Goal: Transaction & Acquisition: Purchase product/service

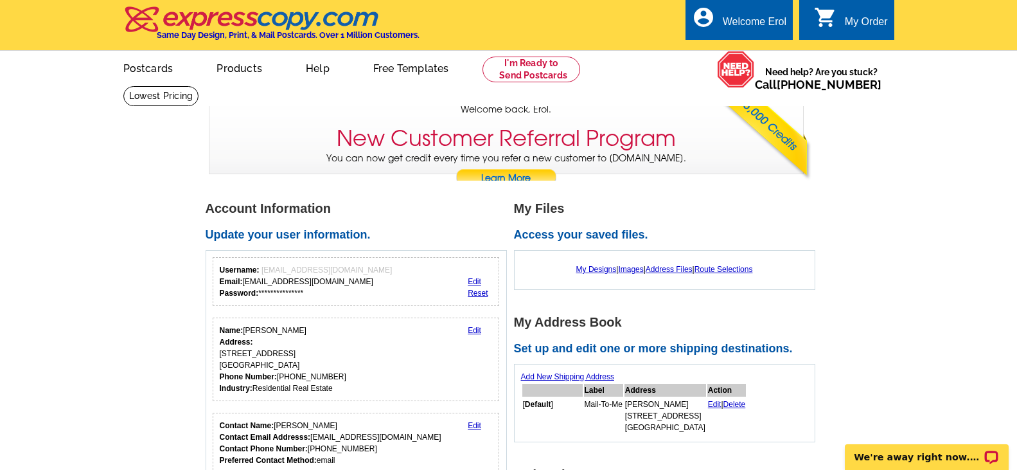
click at [470, 283] on link "Edit" at bounding box center [474, 281] width 13 height 9
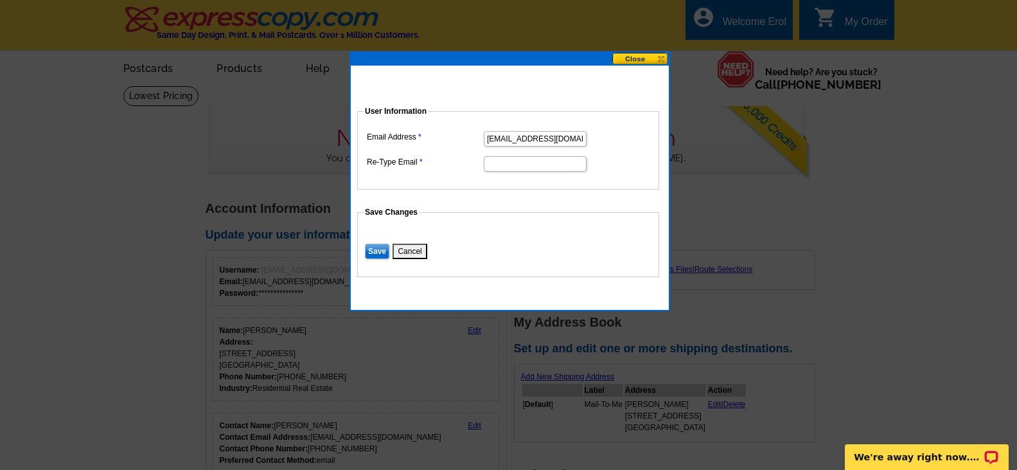
click at [537, 141] on input "eugene_erol@yahoo.com" at bounding box center [535, 138] width 103 height 15
type input "eugenehomes@kw.com"
click at [524, 159] on input "Re-Type Email" at bounding box center [535, 163] width 103 height 15
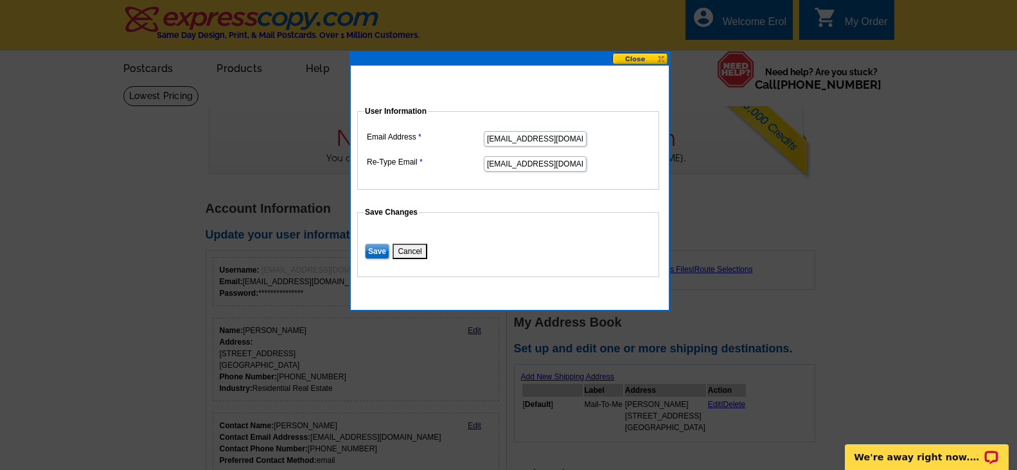
type input "eugenehomes@kw.com"
click at [514, 199] on dt at bounding box center [528, 201] width 342 height 12
click at [378, 250] on input "Save" at bounding box center [377, 251] width 24 height 15
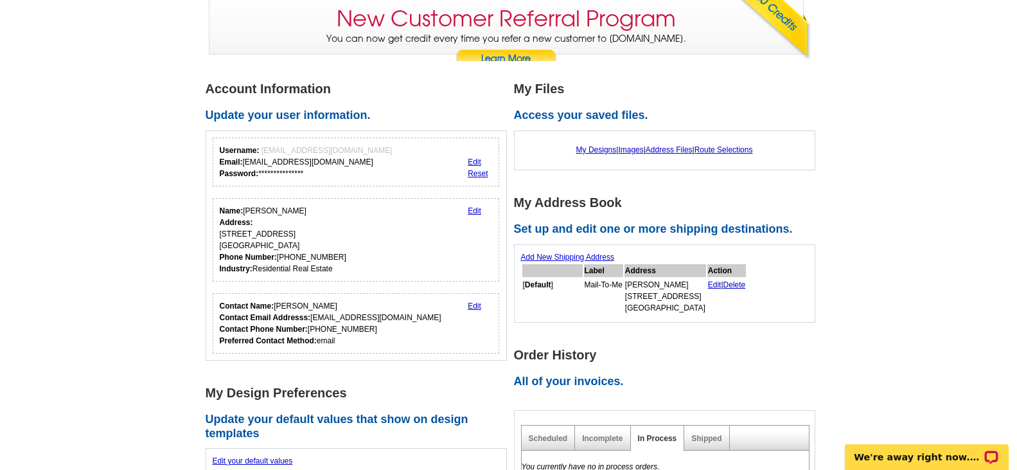
scroll to position [120, 0]
click at [474, 306] on link "Edit" at bounding box center [474, 305] width 13 height 9
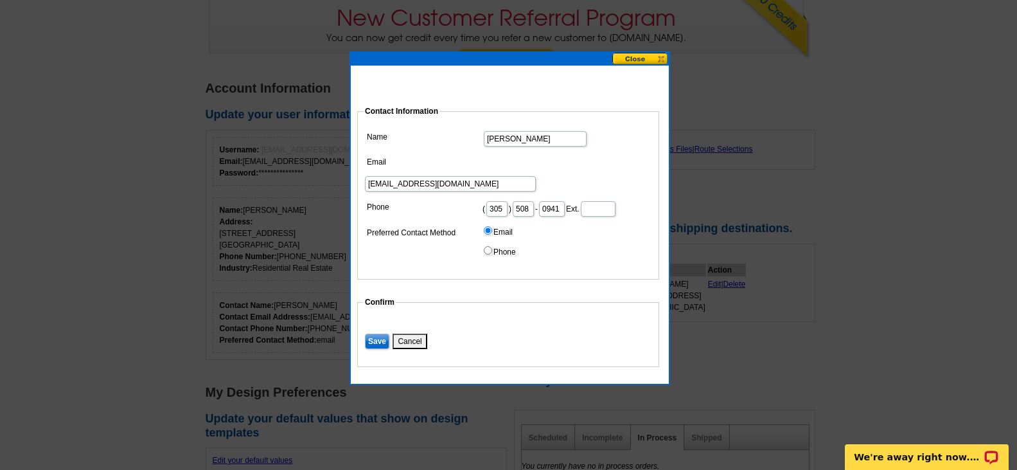
click at [522, 176] on input "Eugenesoflorea@gmail.com" at bounding box center [450, 183] width 171 height 15
type input "Eugenehomes@kw.com"
click at [376, 335] on input "Save" at bounding box center [377, 340] width 24 height 15
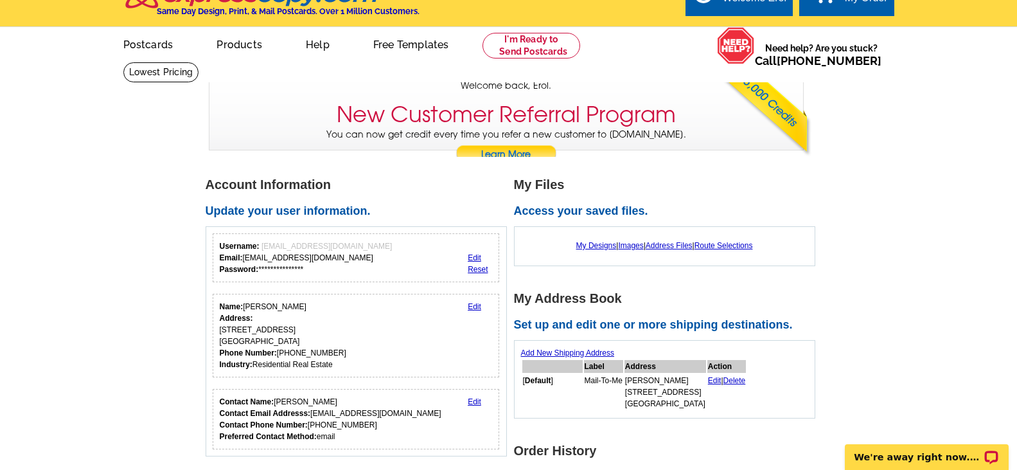
scroll to position [0, 0]
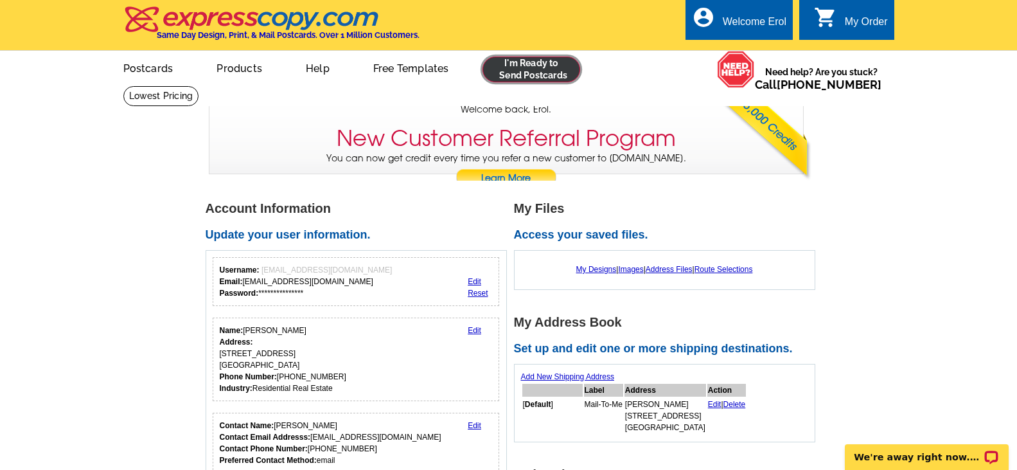
click at [544, 73] on link at bounding box center [532, 70] width 98 height 26
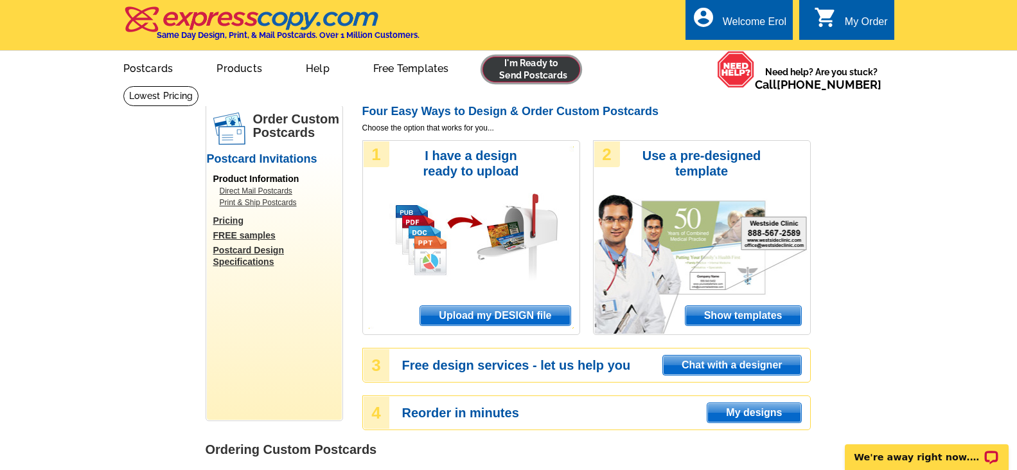
click at [540, 69] on link at bounding box center [532, 70] width 98 height 26
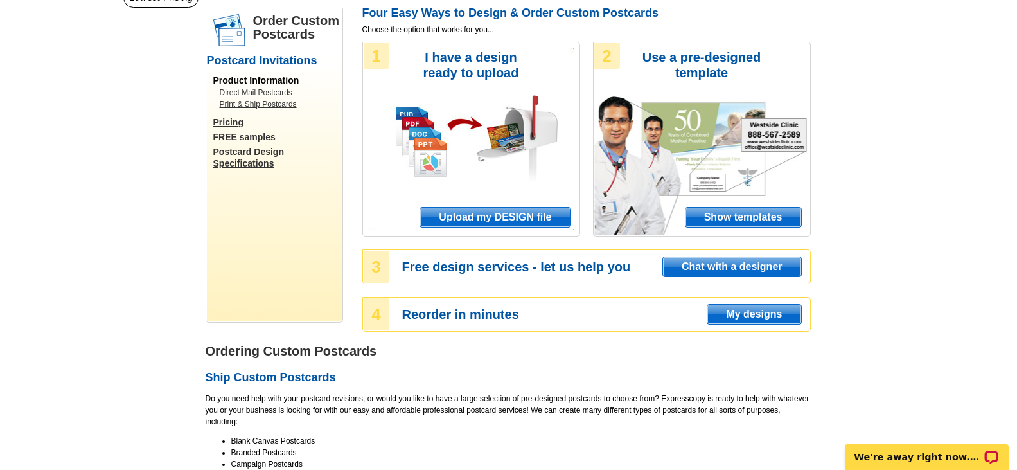
scroll to position [104, 0]
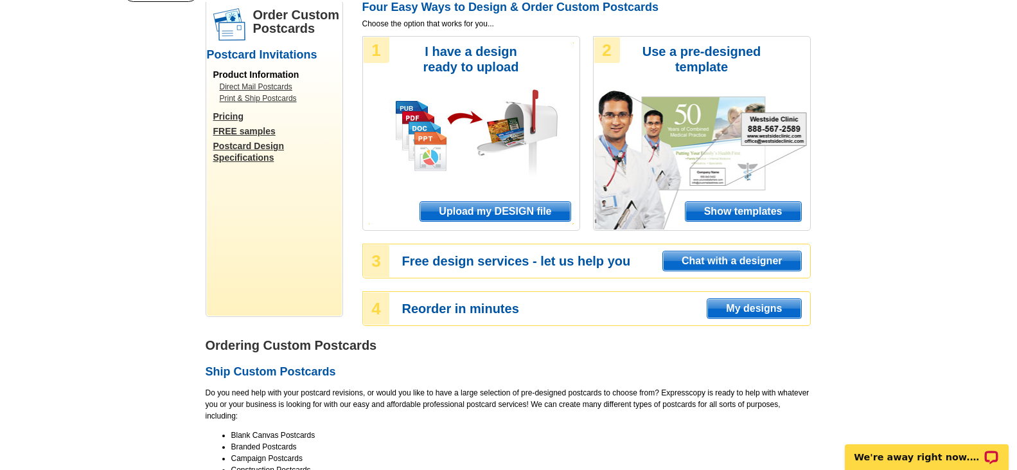
click at [443, 225] on div "1 I have a design ready to upload Upload my DESIGN file" at bounding box center [471, 133] width 218 height 195
click at [459, 210] on span "Upload my DESIGN file" at bounding box center [495, 211] width 150 height 19
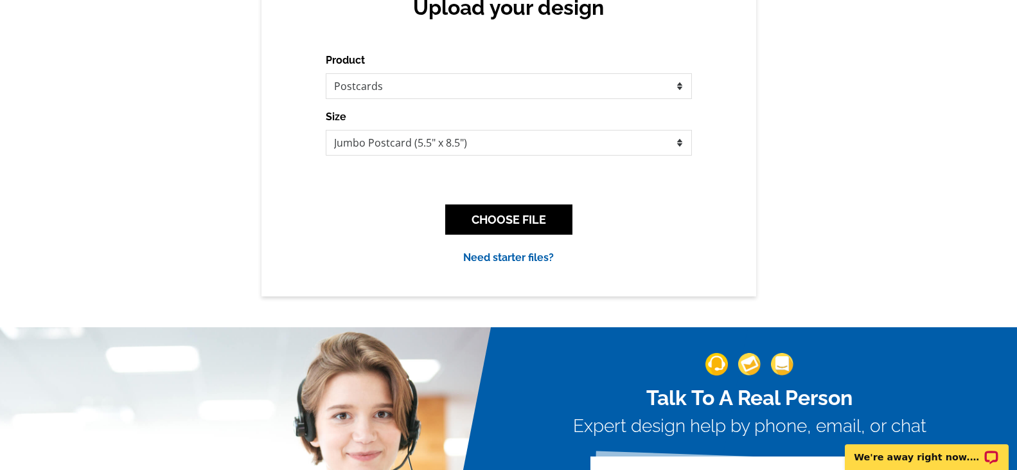
scroll to position [153, 0]
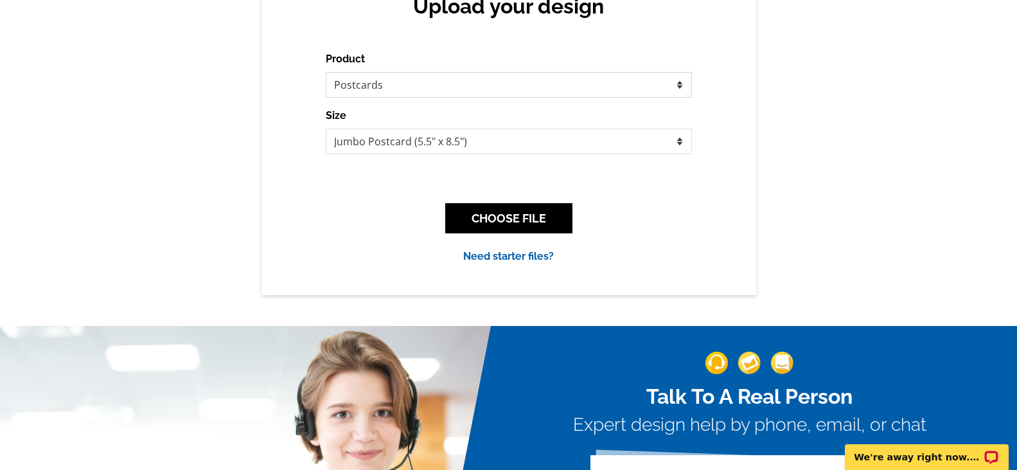
click at [580, 89] on select "Please select the type of file... Postcards Business Cards Letters and flyers G…" at bounding box center [509, 85] width 366 height 26
click at [326, 73] on select "Please select the type of file... Postcards Business Cards Letters and flyers G…" at bounding box center [509, 85] width 366 height 26
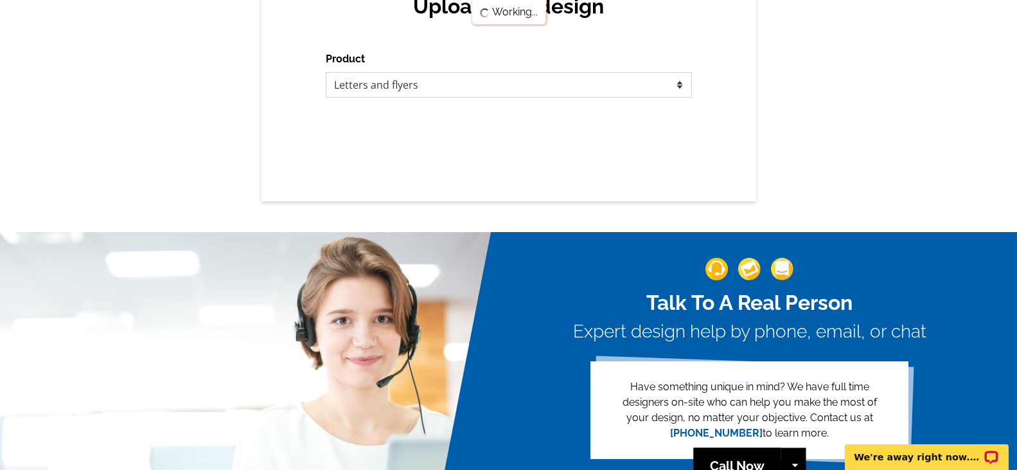
scroll to position [0, 0]
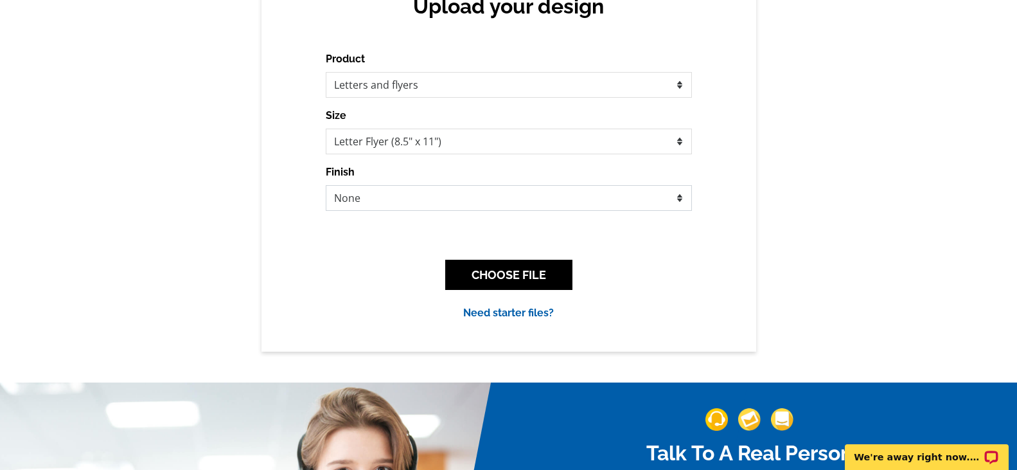
click at [562, 200] on select "None Envelope Mailer Bi-fold Mailer Tri-fold Mailer" at bounding box center [509, 198] width 366 height 26
click at [582, 151] on select "Letter Flyer (8.5" x 11") Tabloid Flyer (11" x 17")" at bounding box center [509, 142] width 366 height 26
click at [598, 93] on select "Please select the type of file... Postcards Business Cards Letters and flyers G…" at bounding box center [509, 85] width 366 height 26
select select "1"
click at [326, 73] on select "Please select the type of file... Postcards Business Cards Letters and flyers G…" at bounding box center [509, 85] width 366 height 26
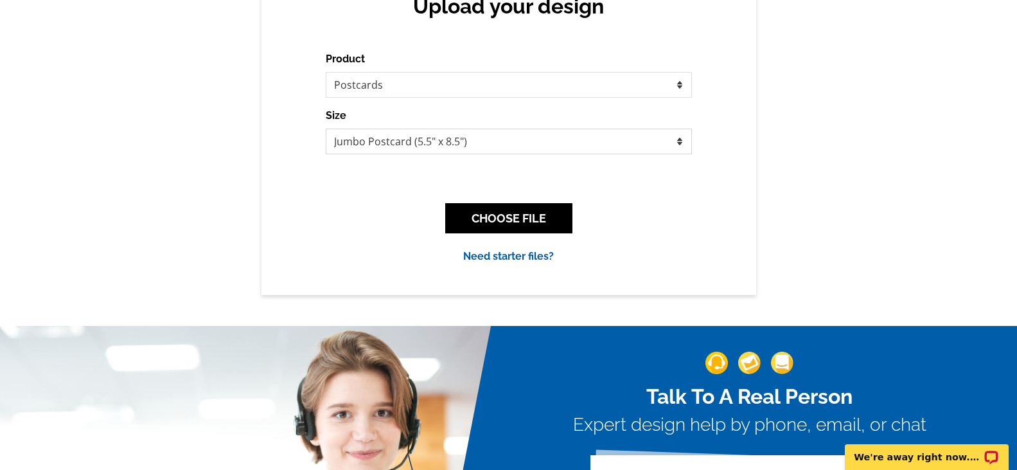
click at [589, 151] on select "Jumbo Postcard (5.5" x 8.5") Regular Postcard (4.25" x 5.6") Panoramic Postcard…" at bounding box center [509, 142] width 366 height 26
click at [326, 129] on select "Jumbo Postcard (5.5" x 8.5") Regular Postcard (4.25" x 5.6") Panoramic Postcard…" at bounding box center [509, 142] width 366 height 26
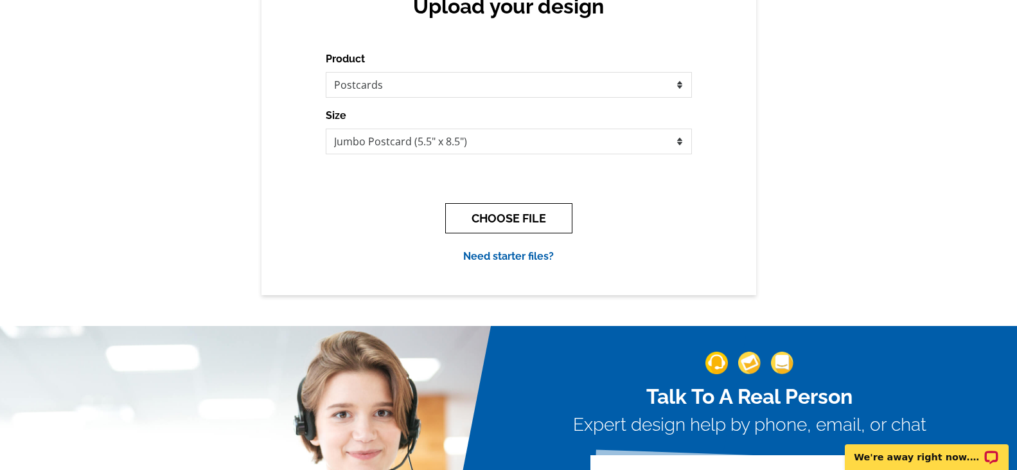
click at [531, 221] on button "CHOOSE FILE" at bounding box center [508, 218] width 127 height 30
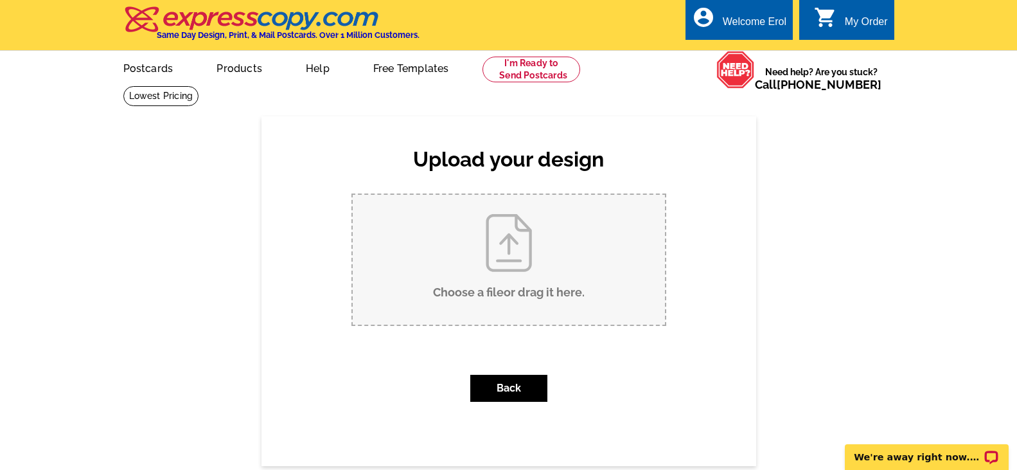
click at [524, 280] on input "Choose a file or drag it here ." at bounding box center [509, 260] width 312 height 130
type input "C:\fakepath\175 listing.jpeg"
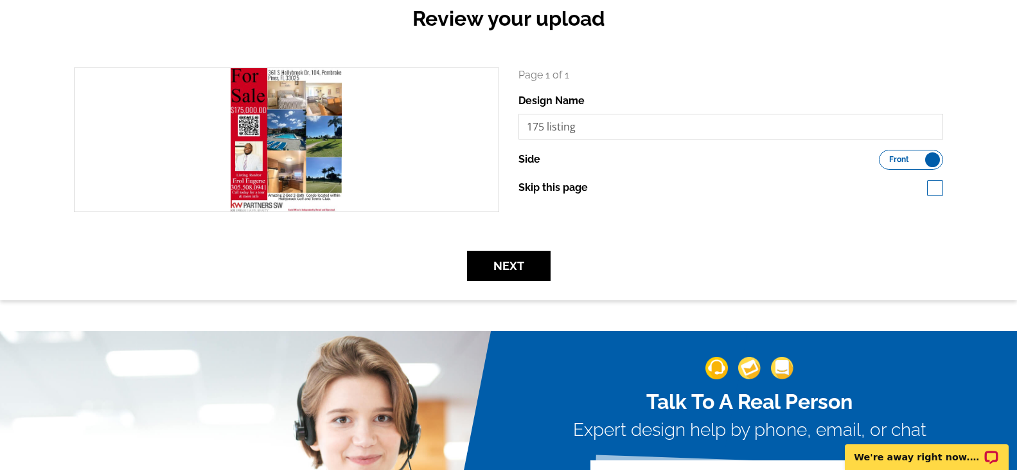
scroll to position [145, 0]
click at [917, 159] on label "Front Back" at bounding box center [911, 159] width 64 height 20
click at [885, 155] on input "Front Back" at bounding box center [885, 155] width 0 height 0
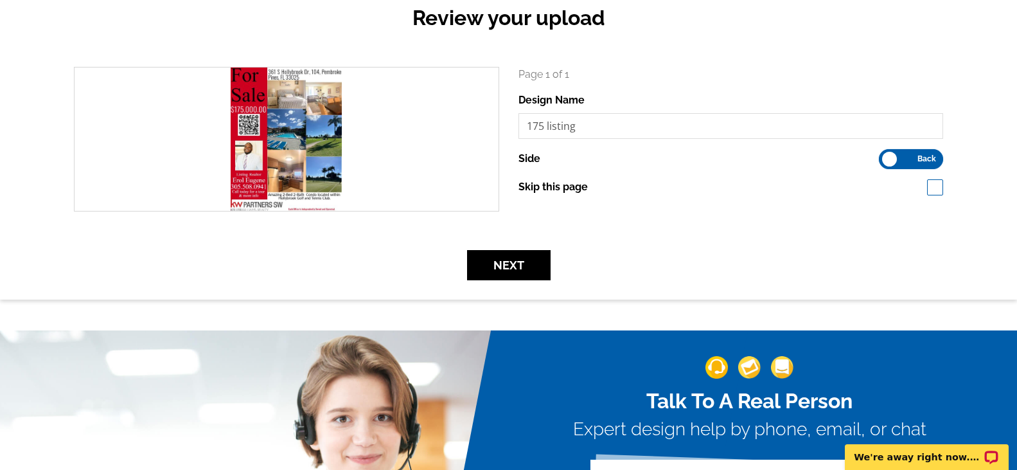
scroll to position [0, 0]
click at [917, 159] on label "Front Back" at bounding box center [911, 159] width 64 height 20
click at [885, 155] on input "Front Back" at bounding box center [885, 155] width 0 height 0
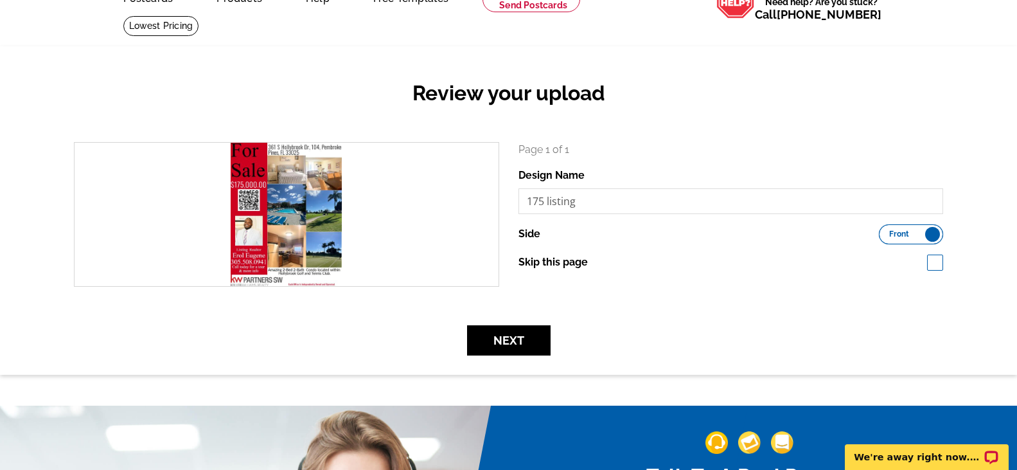
scroll to position [69, 0]
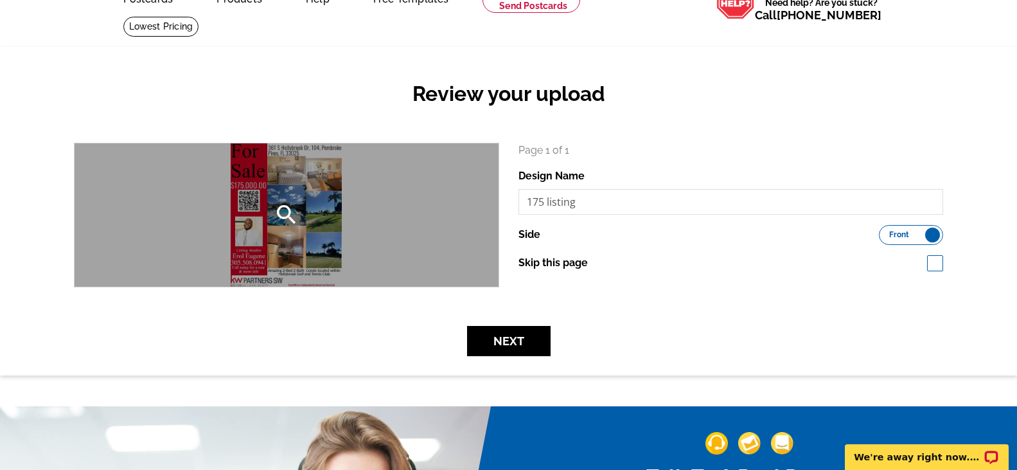
click at [352, 230] on div "search" at bounding box center [287, 214] width 424 height 143
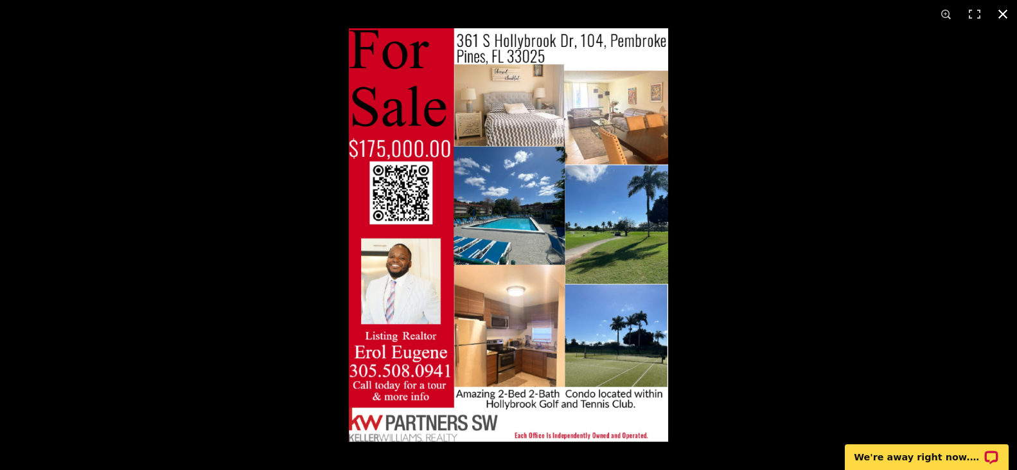
click at [721, 264] on div at bounding box center [857, 263] width 1017 height 470
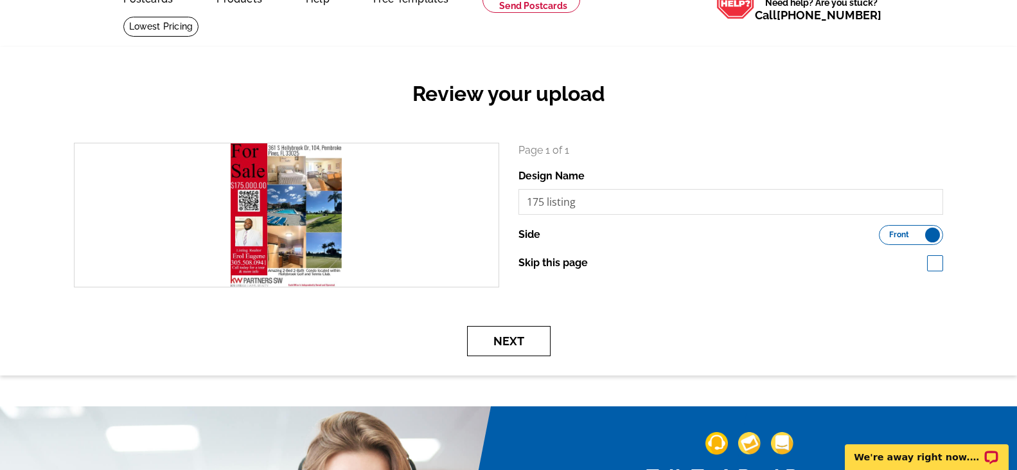
click at [493, 339] on button "Next" at bounding box center [509, 341] width 84 height 30
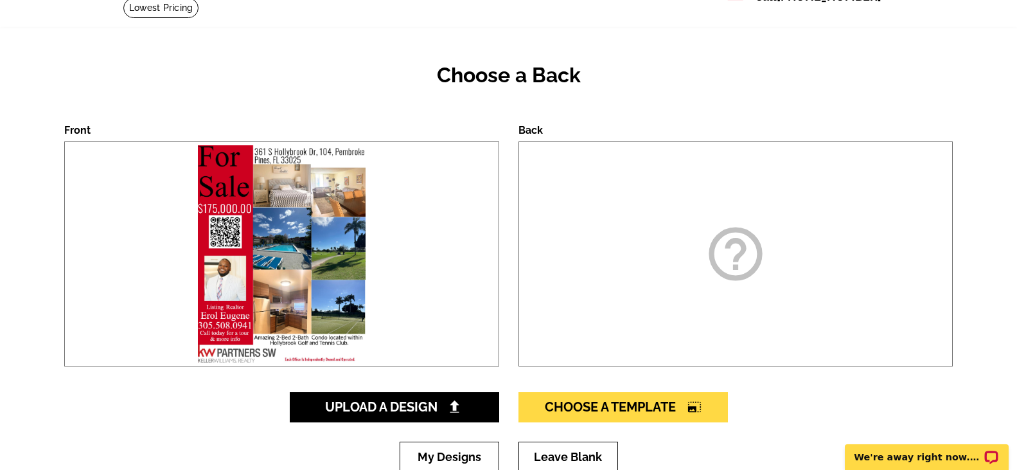
scroll to position [89, 0]
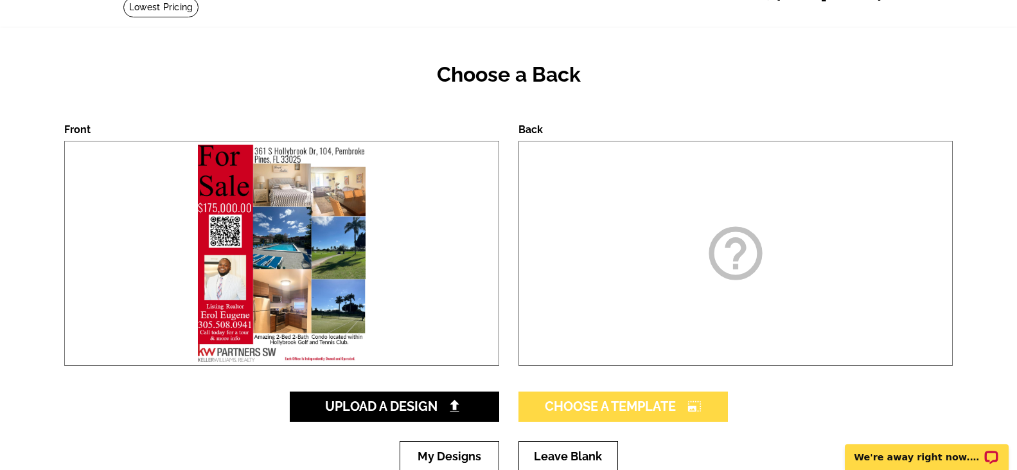
click at [677, 411] on span "Choose A Template photo_size_select_large" at bounding box center [623, 405] width 157 height 15
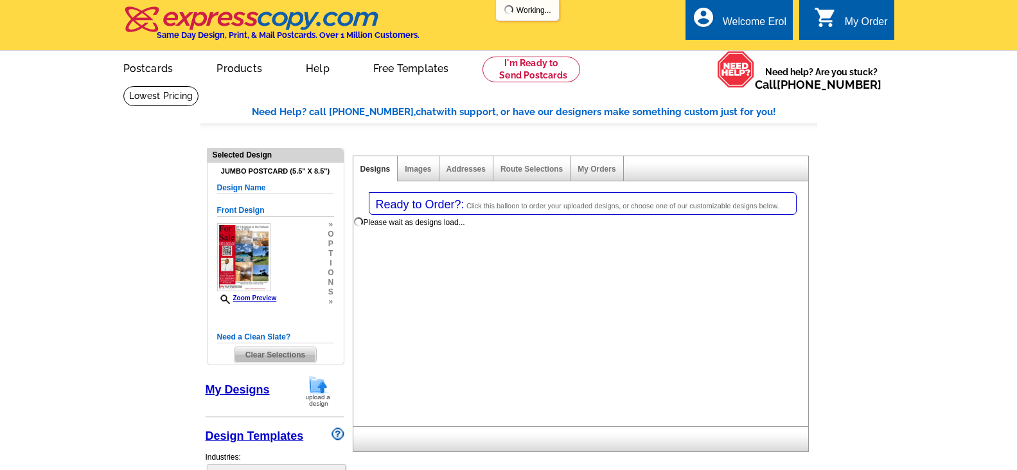
select select "1"
select select "2"
select select "back"
select select "785"
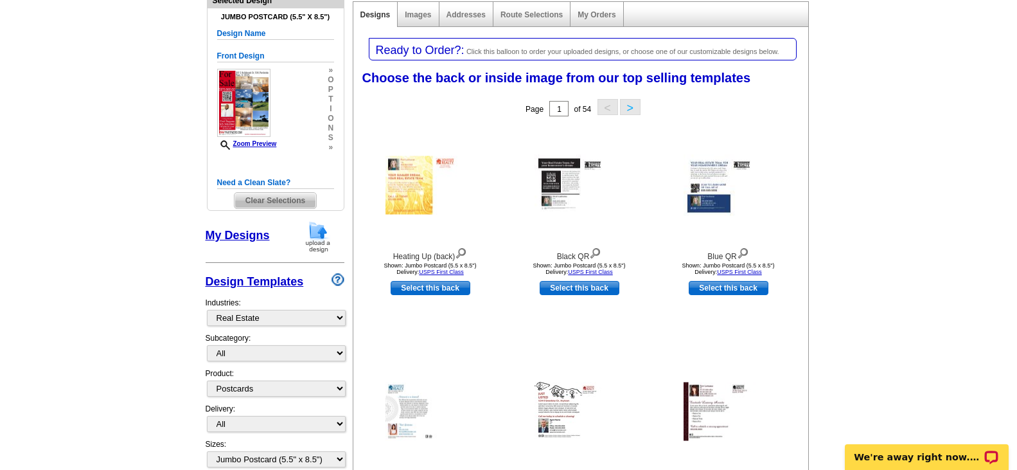
scroll to position [132, 0]
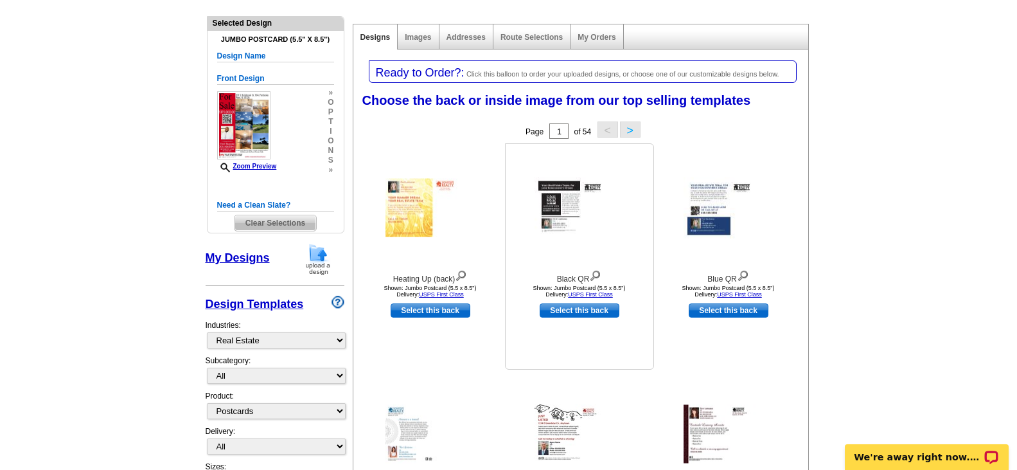
click at [581, 220] on img at bounding box center [580, 207] width 90 height 61
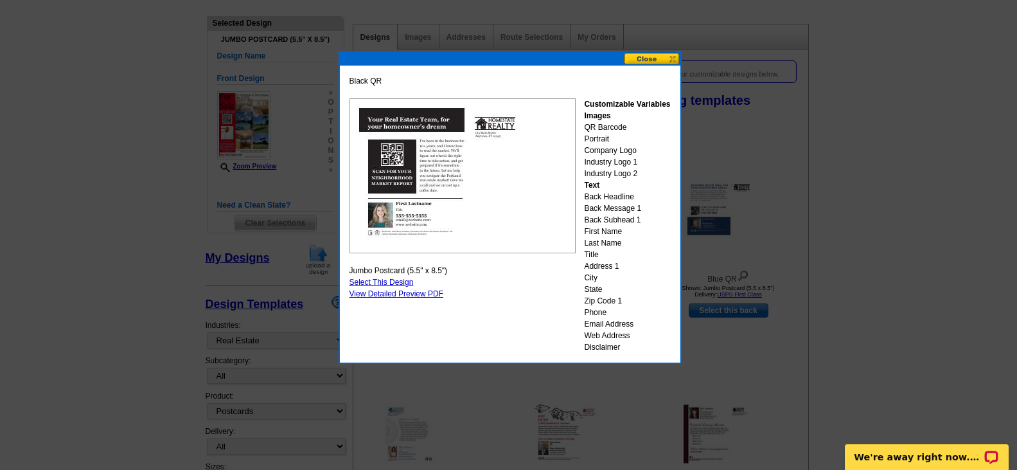
click at [401, 285] on link "Select This Design" at bounding box center [382, 282] width 64 height 9
select select "front"
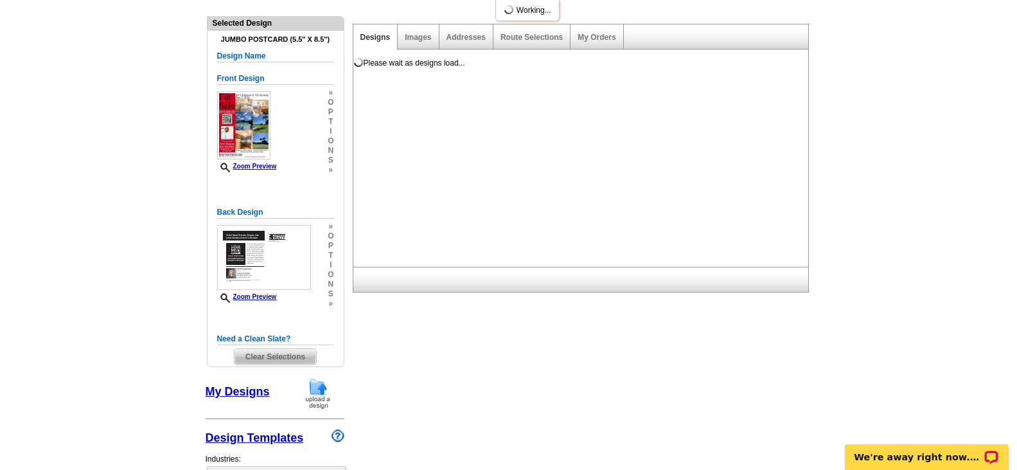
scroll to position [0, 0]
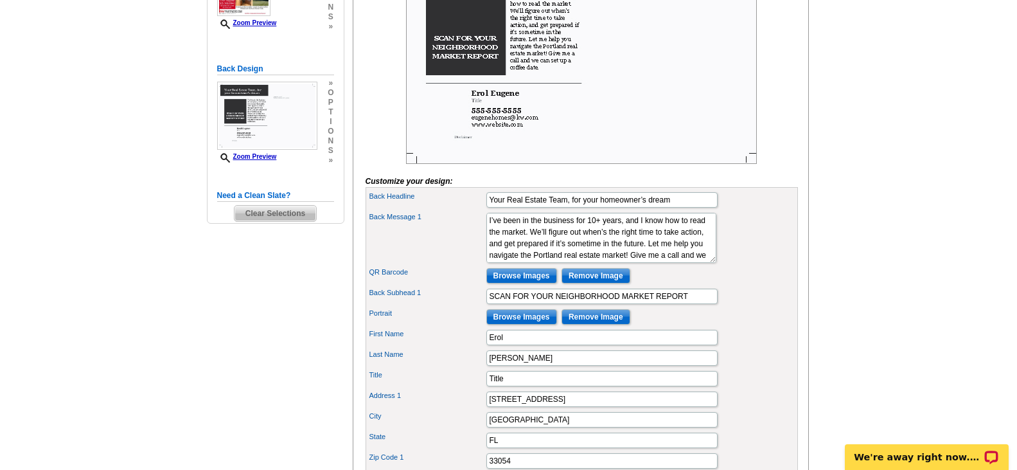
scroll to position [301, 0]
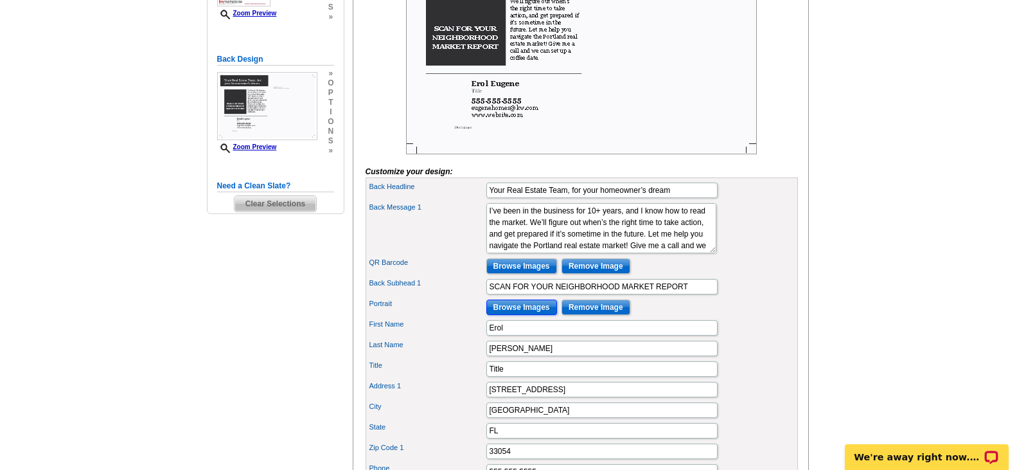
click at [538, 315] on input "Browse Images" at bounding box center [521, 306] width 71 height 15
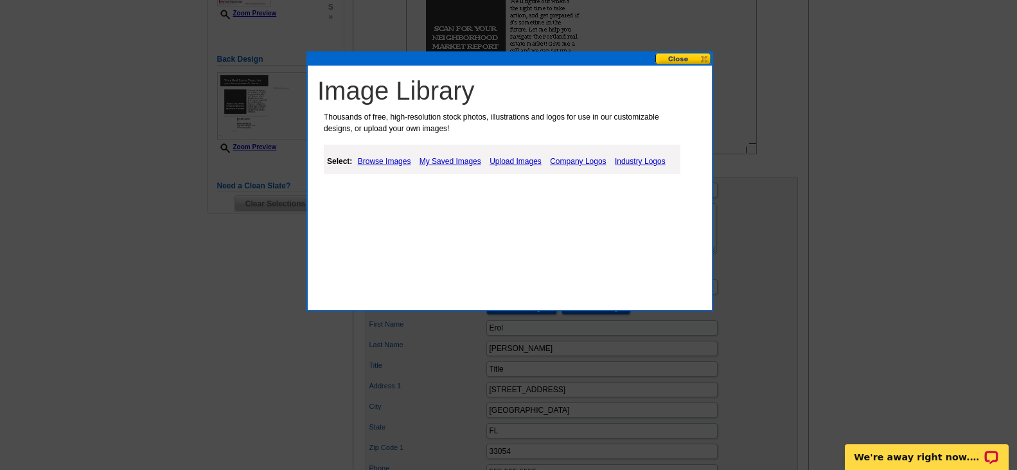
click at [501, 159] on link "Upload Images" at bounding box center [515, 161] width 58 height 15
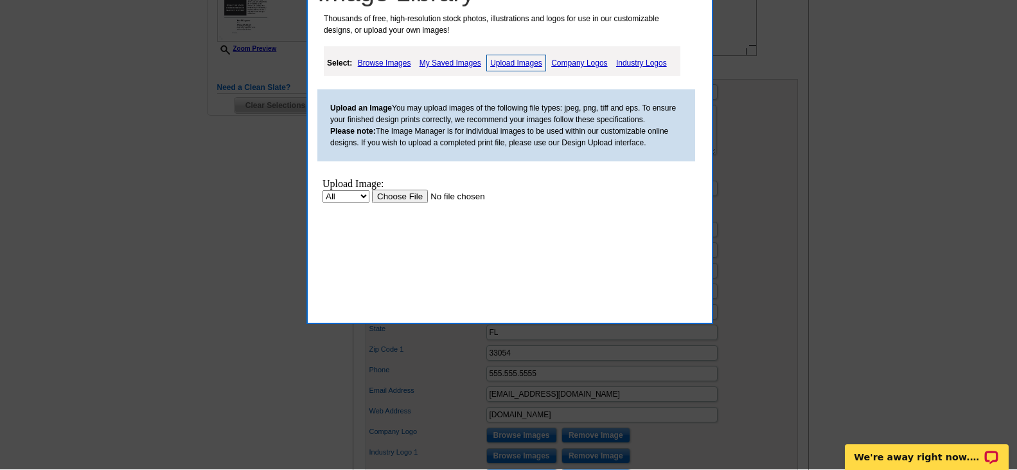
scroll to position [400, 0]
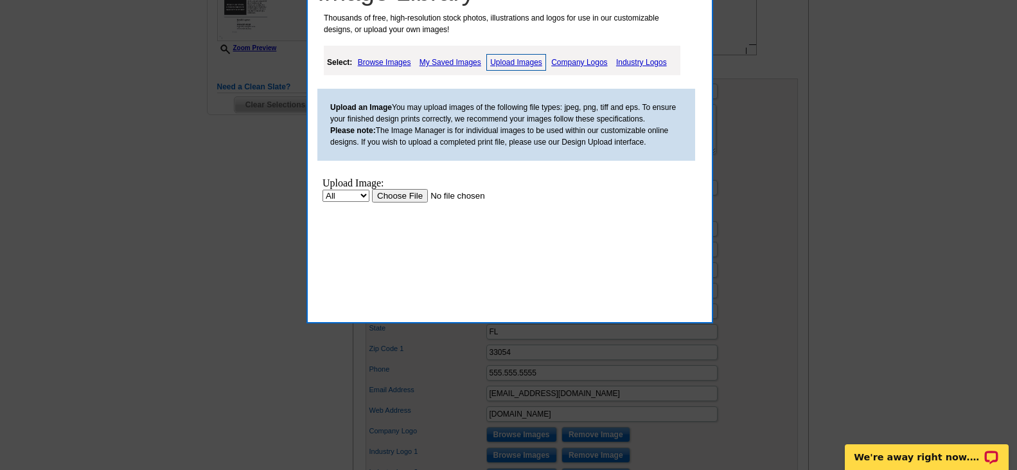
click at [388, 194] on input "file" at bounding box center [453, 195] width 163 height 13
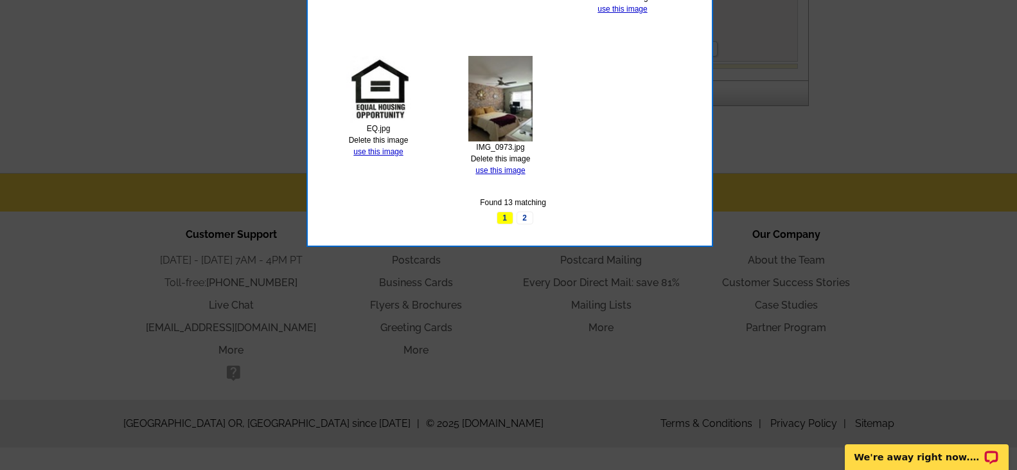
scroll to position [846, 0]
click at [524, 215] on link "2" at bounding box center [525, 218] width 17 height 13
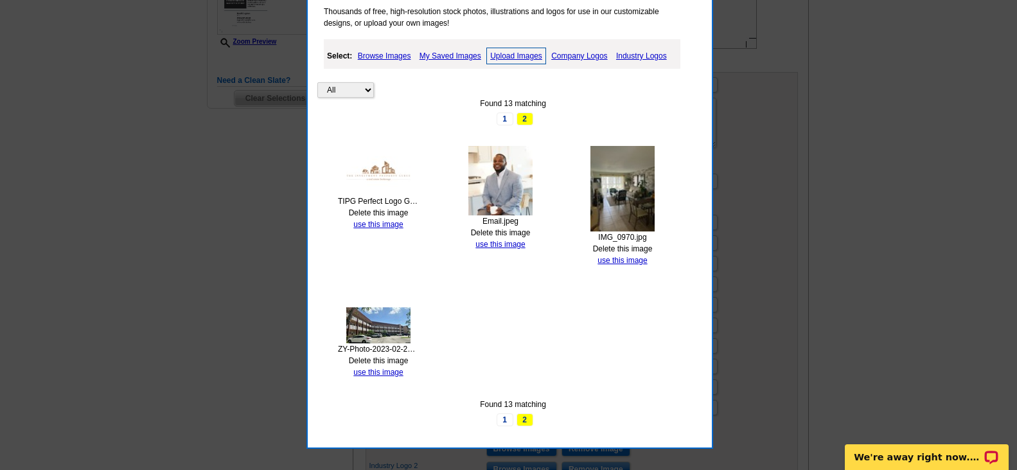
scroll to position [405, 0]
click at [506, 192] on img at bounding box center [500, 180] width 64 height 69
click at [504, 247] on link "use this image" at bounding box center [499, 244] width 49 height 9
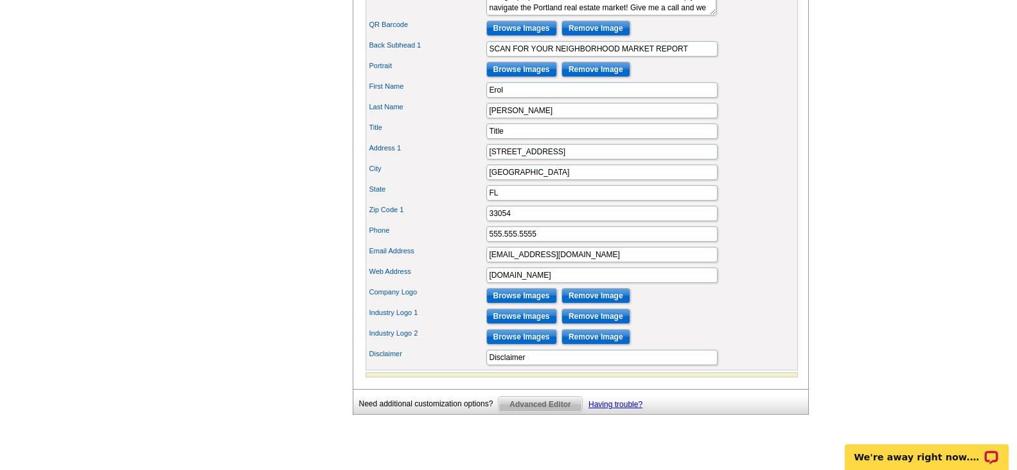
scroll to position [544, 0]
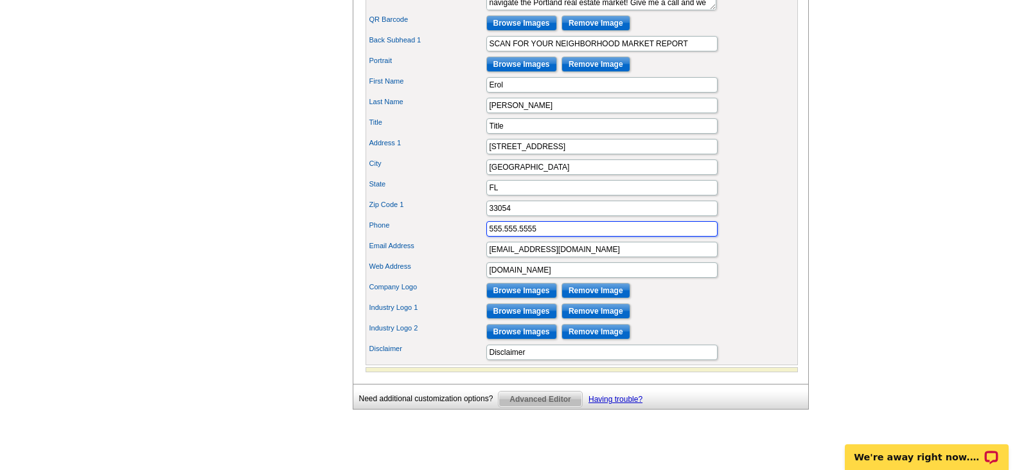
click at [536, 236] on input "555.555.5555" at bounding box center [601, 228] width 231 height 15
type input "3055080941"
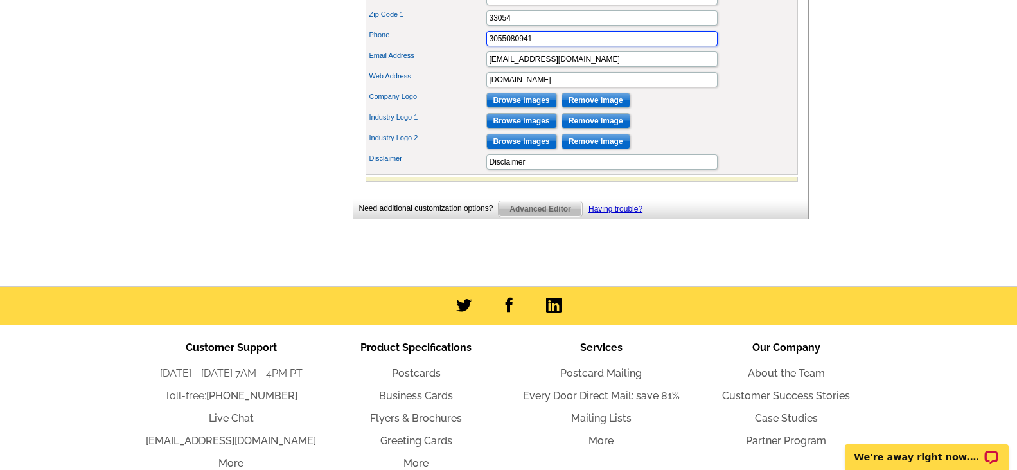
scroll to position [735, 0]
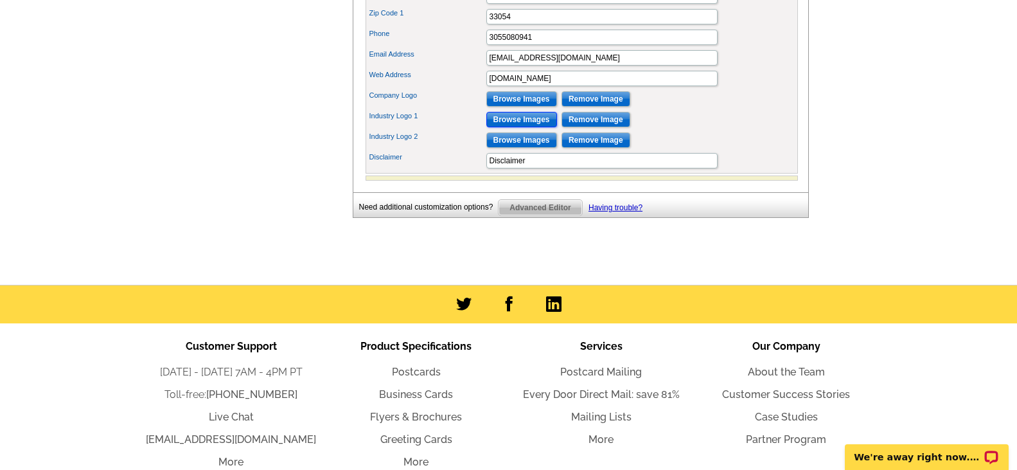
click at [520, 127] on input "Browse Images" at bounding box center [521, 119] width 71 height 15
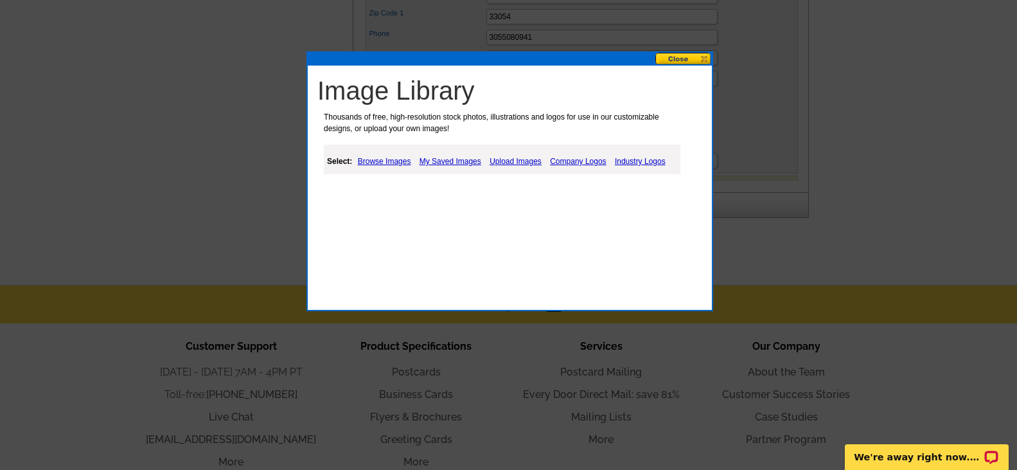
click at [704, 55] on button at bounding box center [683, 59] width 57 height 12
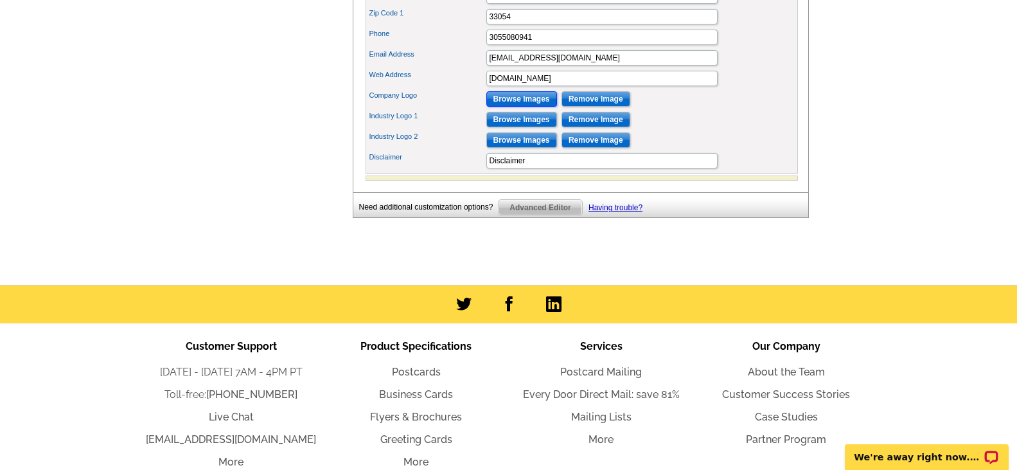
click at [506, 107] on input "Browse Images" at bounding box center [521, 98] width 71 height 15
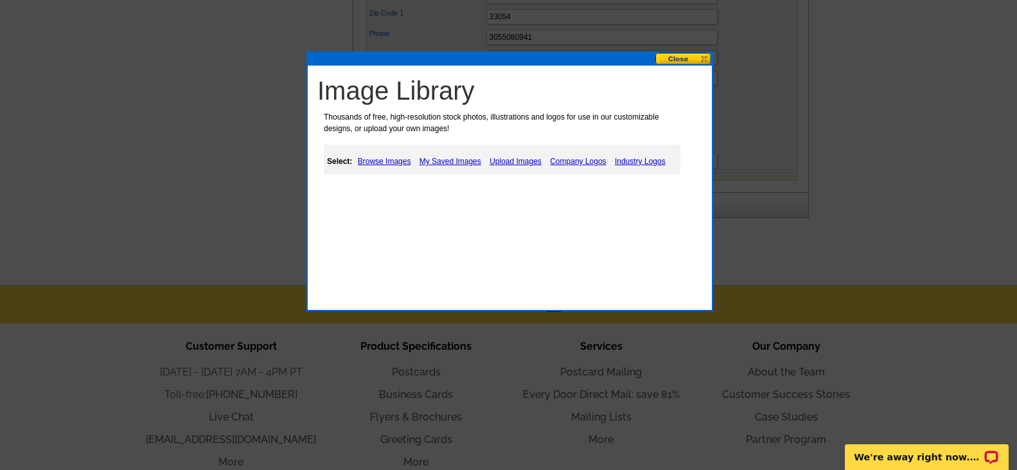
click at [529, 162] on link "Upload Images" at bounding box center [515, 161] width 58 height 15
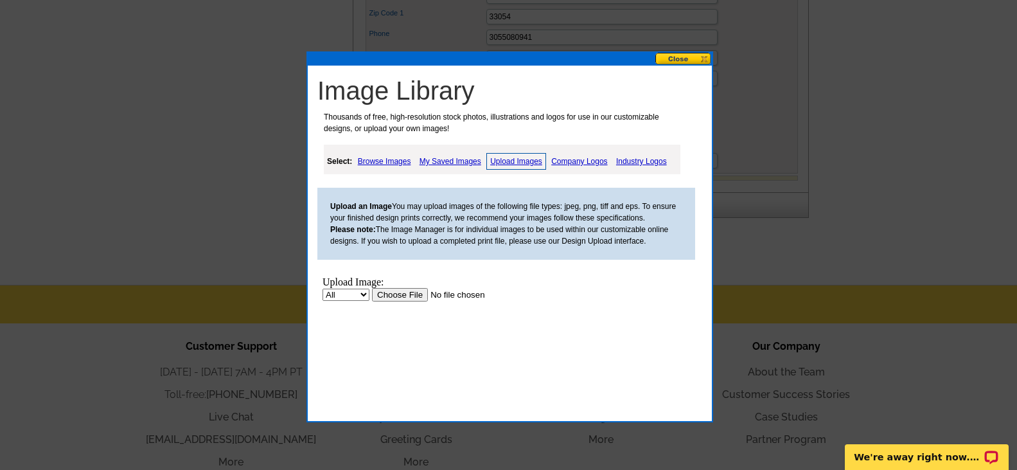
scroll to position [0, 0]
click at [411, 294] on input "file" at bounding box center [453, 294] width 163 height 13
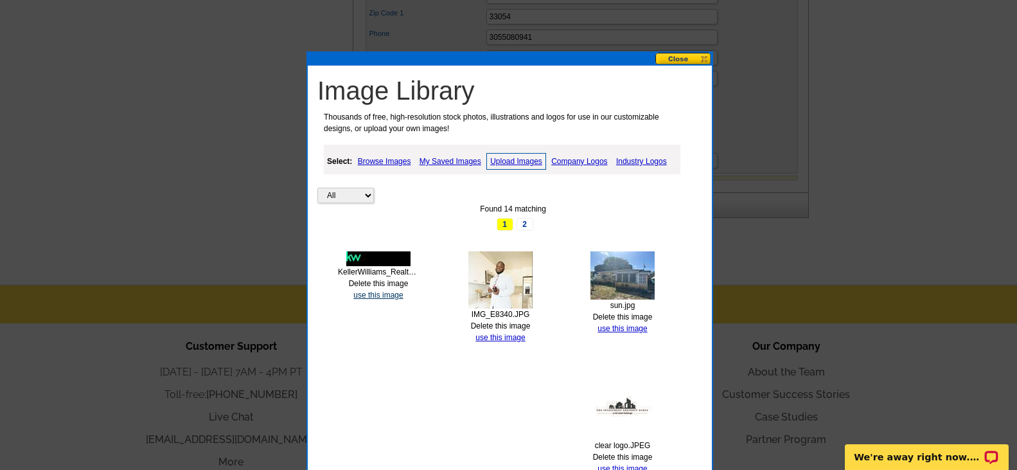
click at [389, 295] on link "use this image" at bounding box center [377, 294] width 49 height 9
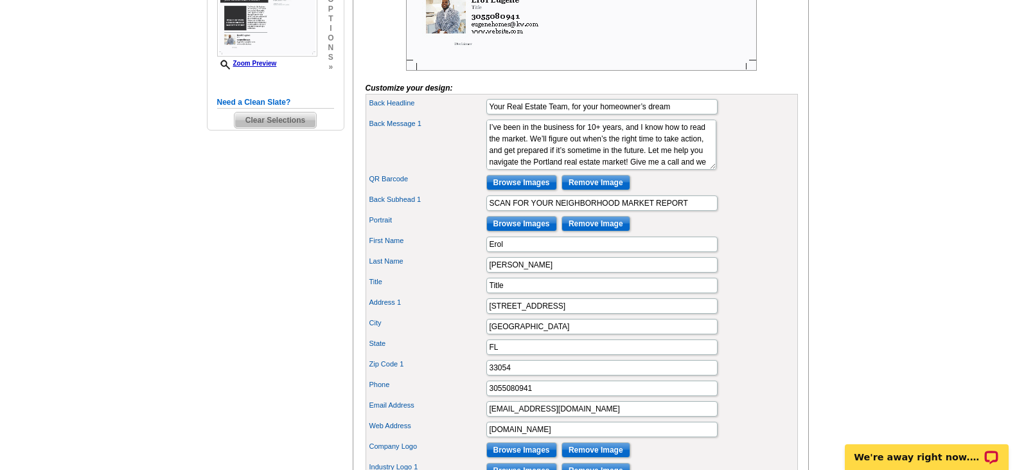
scroll to position [385, 0]
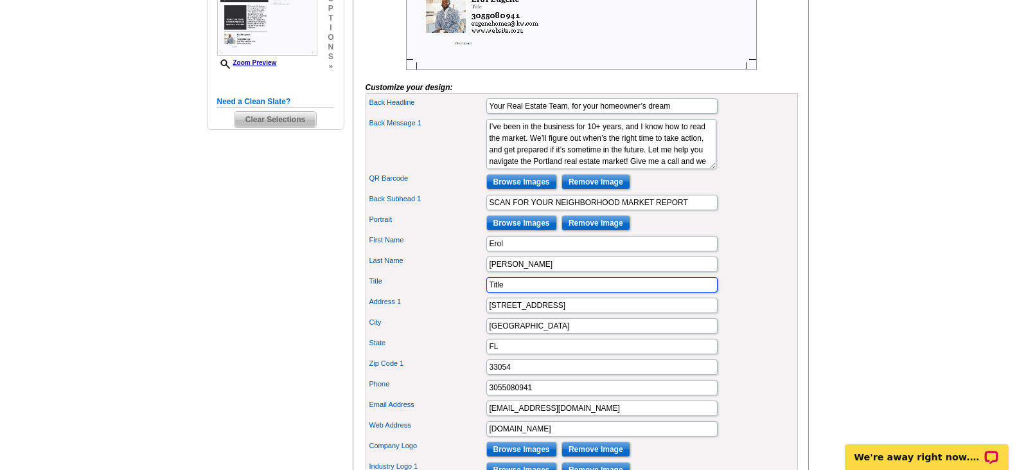
click at [499, 292] on input "Title" at bounding box center [601, 284] width 231 height 15
type input "T"
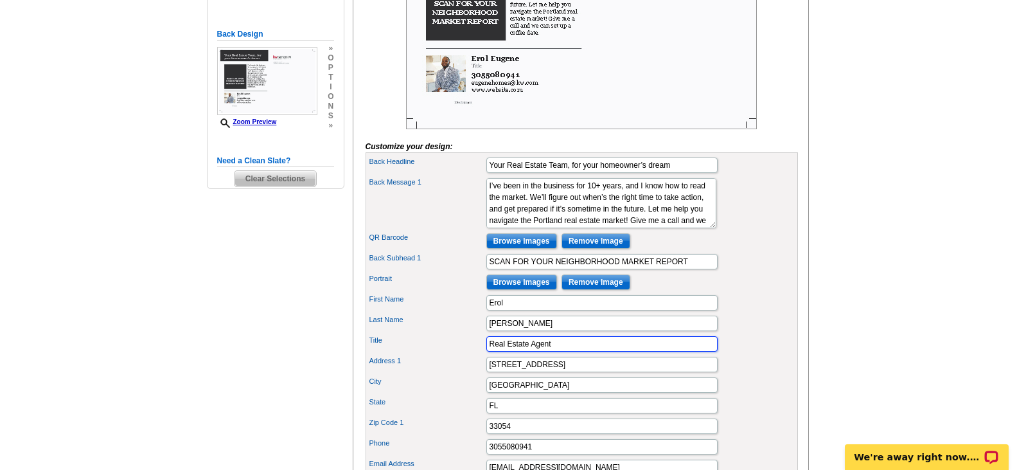
scroll to position [332, 0]
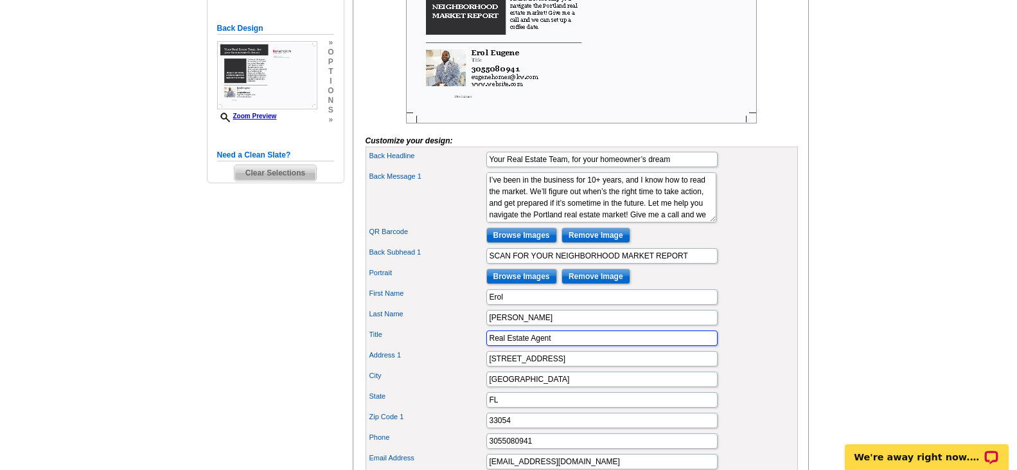
type input "Real Estate Agent"
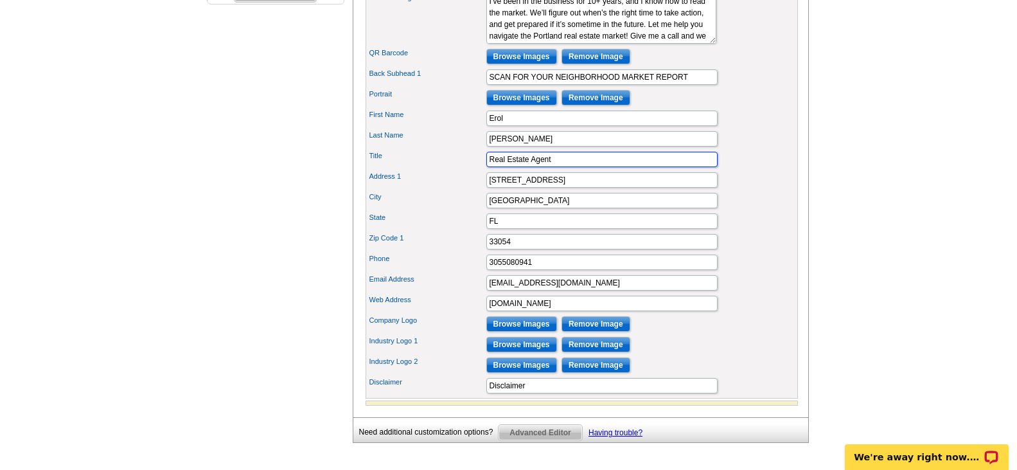
scroll to position [511, 0]
click at [537, 310] on input "www.website.com" at bounding box center [601, 302] width 231 height 15
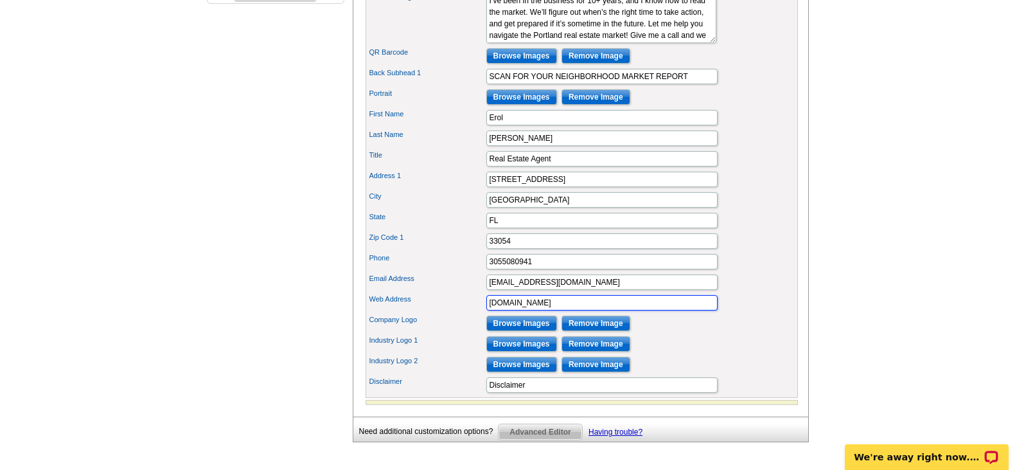
paste input "https://eroleugene.kw.com/"
click at [517, 310] on input "https://eroleugene.kw.com/" at bounding box center [601, 302] width 231 height 15
click at [575, 310] on input "Eroleugene.kw.com/" at bounding box center [601, 302] width 231 height 15
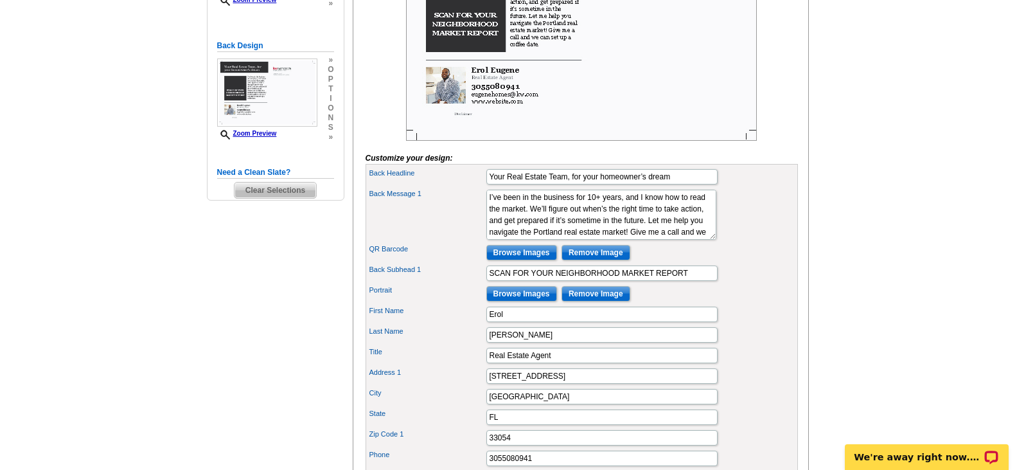
scroll to position [319, 0]
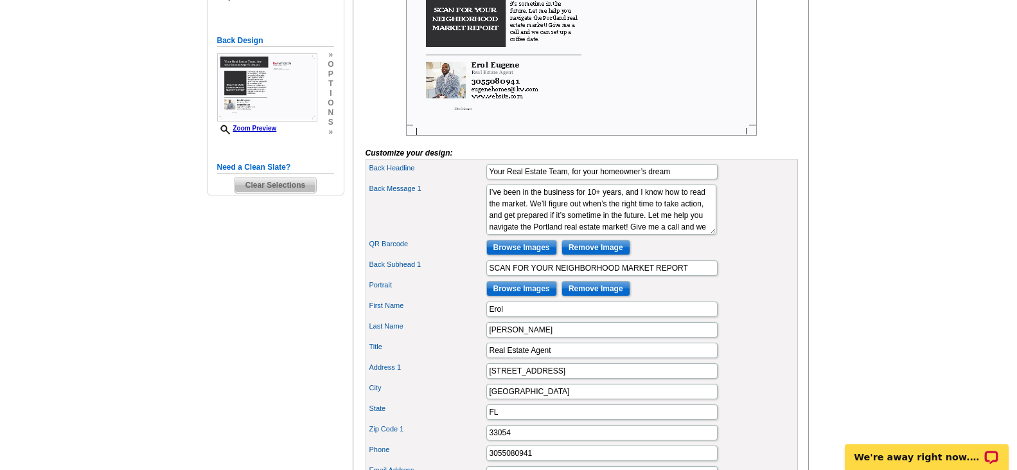
type input "Eroleugene.kw.com"
click at [649, 235] on textarea "I’ve been in the business for 10+ years, and I know how to read the market. We’…" at bounding box center [601, 209] width 230 height 50
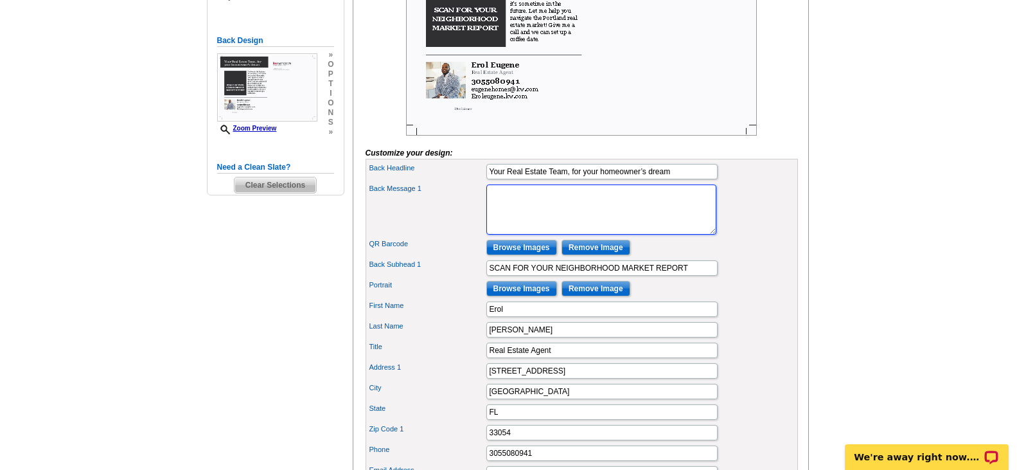
paste textarea "2-Bed, 2-Bath Condo – 55+ Community, Pembroke Pines, FL Move-in ready, fully fu…"
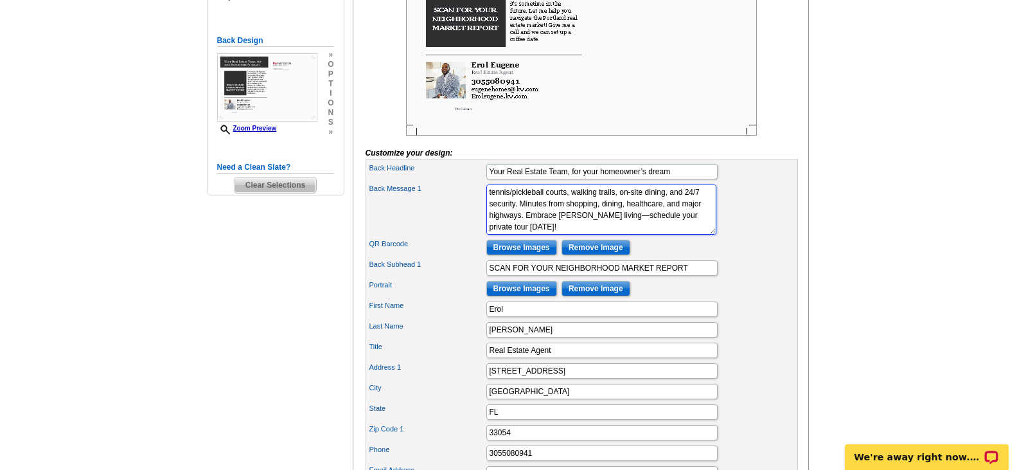
scroll to position [0, 0]
click at [508, 215] on textarea "I’ve been in the business for 10+ years, and I know how to read the market. We’…" at bounding box center [601, 209] width 230 height 50
click at [635, 217] on textarea "I’ve been in the business for 10+ years, and I know how to read the market. We’…" at bounding box center [601, 209] width 230 height 50
drag, startPoint x: 522, startPoint y: 216, endPoint x: 554, endPoint y: 215, distance: 32.1
click at [554, 215] on textarea "I’ve been in the business for 10+ years, and I know how to read the market. We’…" at bounding box center [601, 209] width 230 height 50
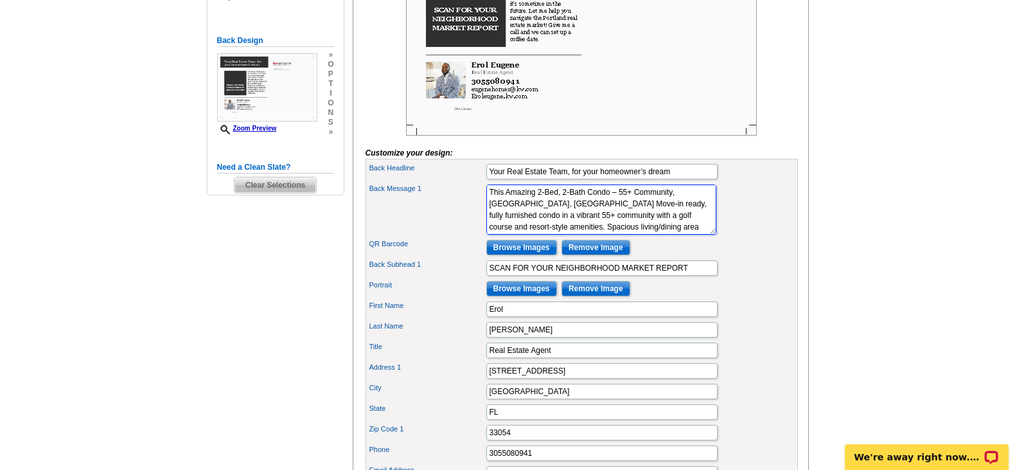
click at [554, 215] on textarea "I’ve been in the business for 10+ years, and I know how to read the market. We’…" at bounding box center [601, 209] width 230 height 50
drag, startPoint x: 554, startPoint y: 215, endPoint x: 605, endPoint y: 216, distance: 50.1
click at [605, 216] on textarea "I’ve been in the business for 10+ years, and I know how to read the market. We’…" at bounding box center [601, 209] width 230 height 50
drag, startPoint x: 592, startPoint y: 226, endPoint x: 532, endPoint y: 229, distance: 59.8
click at [532, 229] on textarea "I’ve been in the business for 10+ years, and I know how to read the market. We’…" at bounding box center [601, 209] width 230 height 50
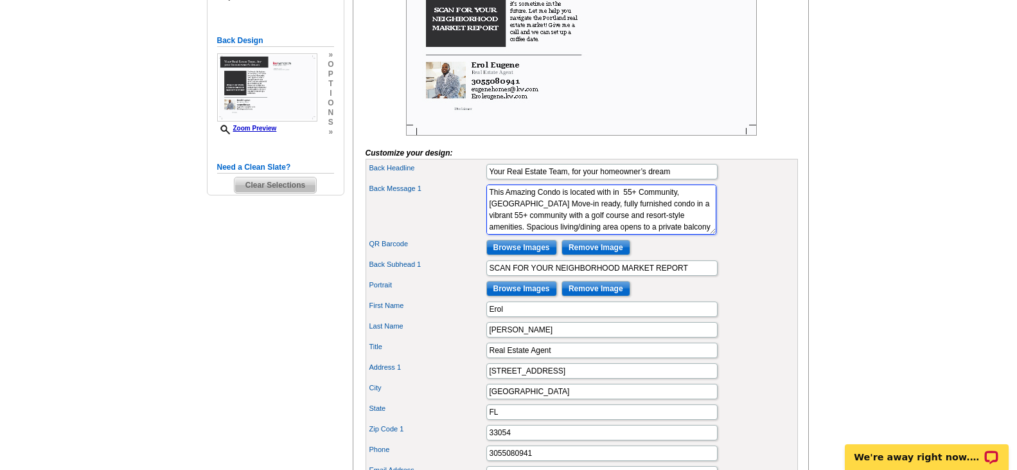
drag, startPoint x: 496, startPoint y: 238, endPoint x: 584, endPoint y: 238, distance: 88.0
click at [584, 235] on textarea "I’ve been in the business for 10+ years, and I know how to read the market. We’…" at bounding box center [601, 209] width 230 height 50
click at [636, 215] on textarea "I’ve been in the business for 10+ years, and I know how to read the market. We’…" at bounding box center [601, 209] width 230 height 50
click at [554, 226] on textarea "I’ve been in the business for 10+ years, and I know how to read the market. We’…" at bounding box center [601, 209] width 230 height 50
click at [560, 227] on textarea "I’ve been in the business for 10+ years, and I know how to read the market. We’…" at bounding box center [601, 209] width 230 height 50
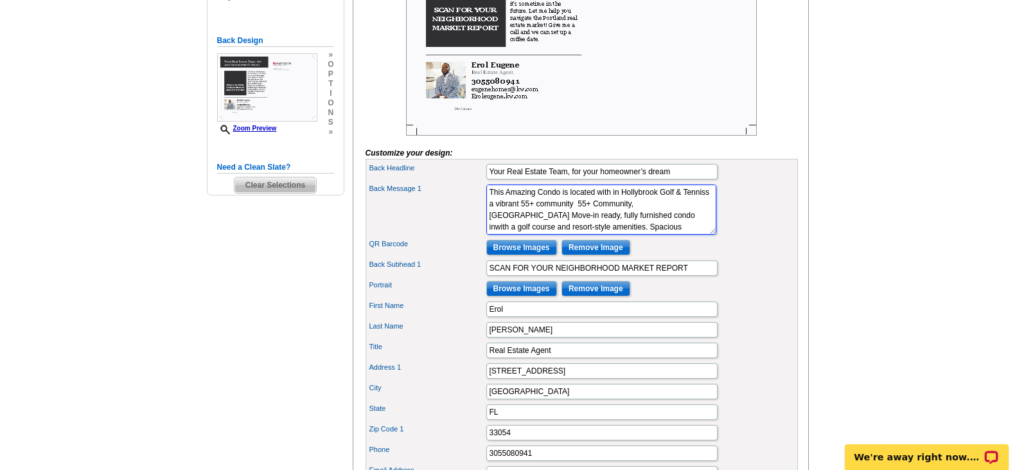
click at [594, 233] on textarea "I’ve been in the business for 10+ years, and I know how to read the market. We’…" at bounding box center [601, 209] width 230 height 50
click at [546, 235] on textarea "I’ve been in the business for 10+ years, and I know how to read the market. We’…" at bounding box center [601, 209] width 230 height 50
click at [544, 235] on textarea "I’ve been in the business for 10+ years, and I know how to read the market. We’…" at bounding box center [601, 209] width 230 height 50
click at [520, 235] on textarea "I’ve been in the business for 10+ years, and I know how to read the market. We’…" at bounding box center [601, 209] width 230 height 50
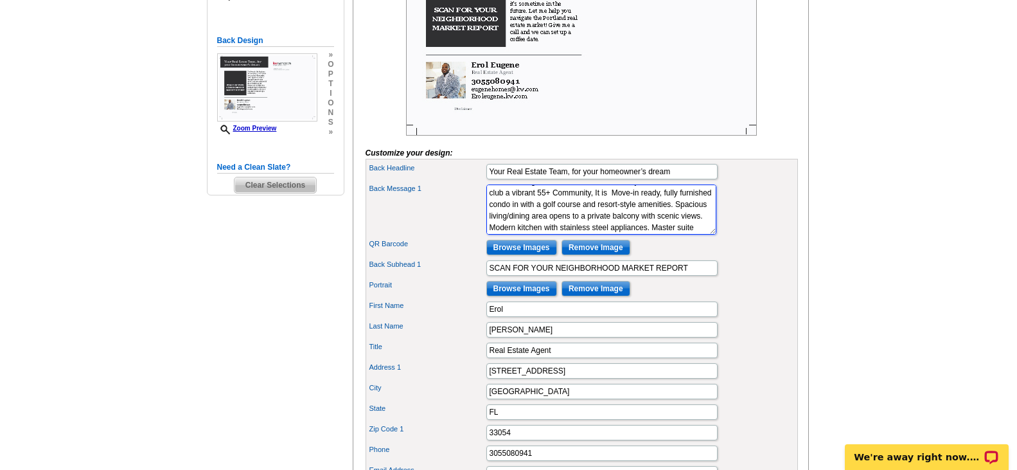
click at [512, 235] on textarea "I’ve been in the business for 10+ years, and I know how to read the market. We’…" at bounding box center [601, 209] width 230 height 50
click at [510, 235] on textarea "I’ve been in the business for 10+ years, and I know how to read the market. We’…" at bounding box center [601, 209] width 230 height 50
click at [504, 235] on textarea "I’ve been in the business for 10+ years, and I know how to read the market. We’…" at bounding box center [601, 209] width 230 height 50
click at [520, 218] on textarea "I’ve been in the business for 10+ years, and I know how to read the market. We’…" at bounding box center [601, 209] width 230 height 50
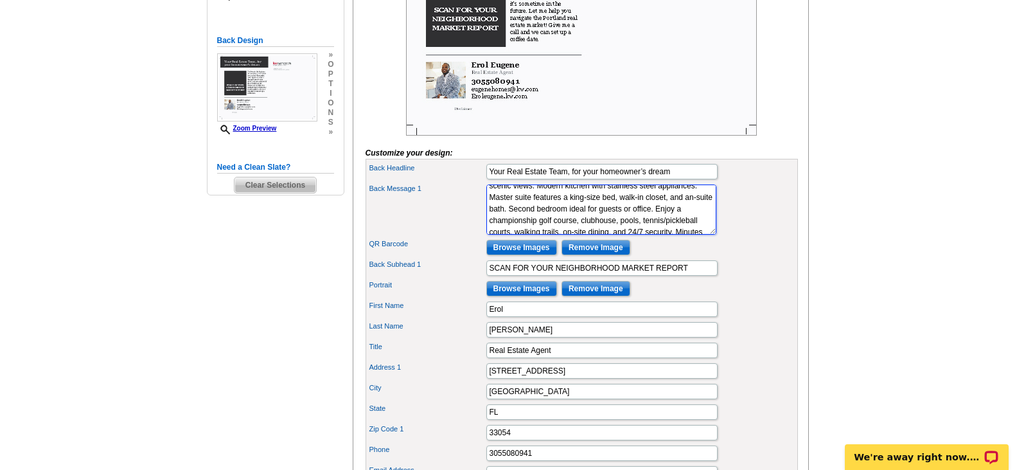
click at [520, 218] on textarea "I’ve been in the business for 10+ years, and I know how to read the market. We’…" at bounding box center [601, 209] width 230 height 50
type textarea "This Amazing Condo is located with in Hollybrook Golf & Tennis club a vibrant 5…"
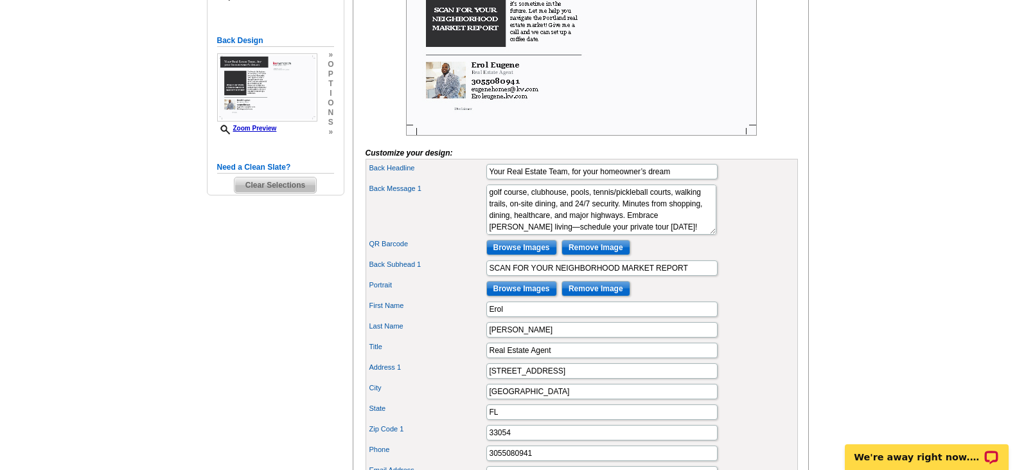
click at [718, 237] on div "Back Message 1 I’ve been in the business for 10+ years, and I know how to read …" at bounding box center [581, 209] width 427 height 55
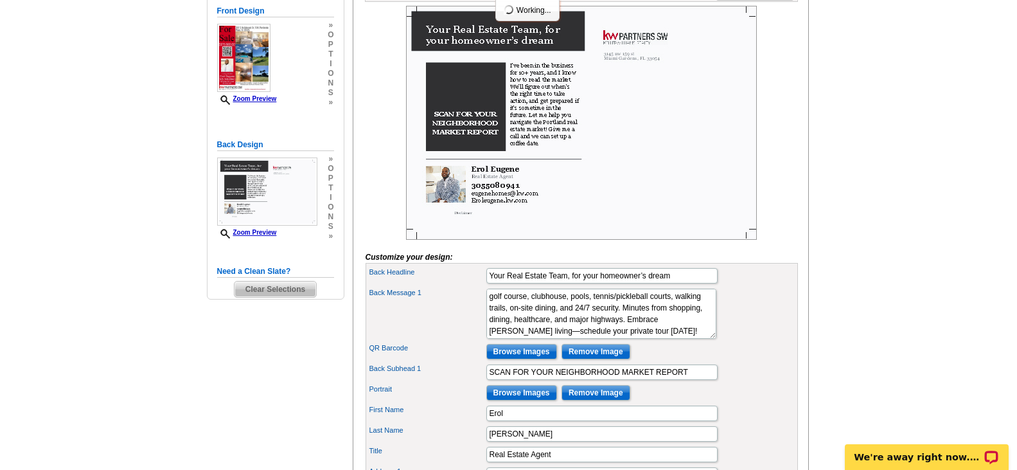
scroll to position [211, 0]
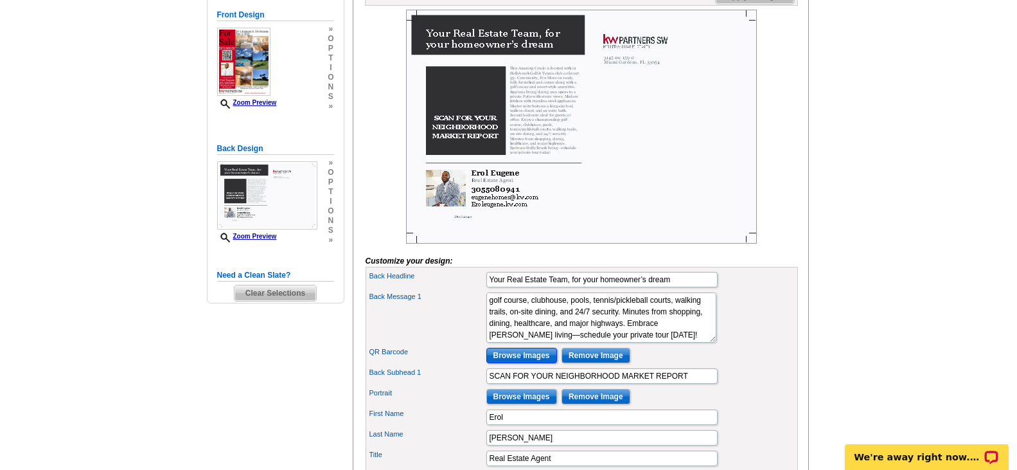
click at [502, 363] on input "Browse Images" at bounding box center [521, 355] width 71 height 15
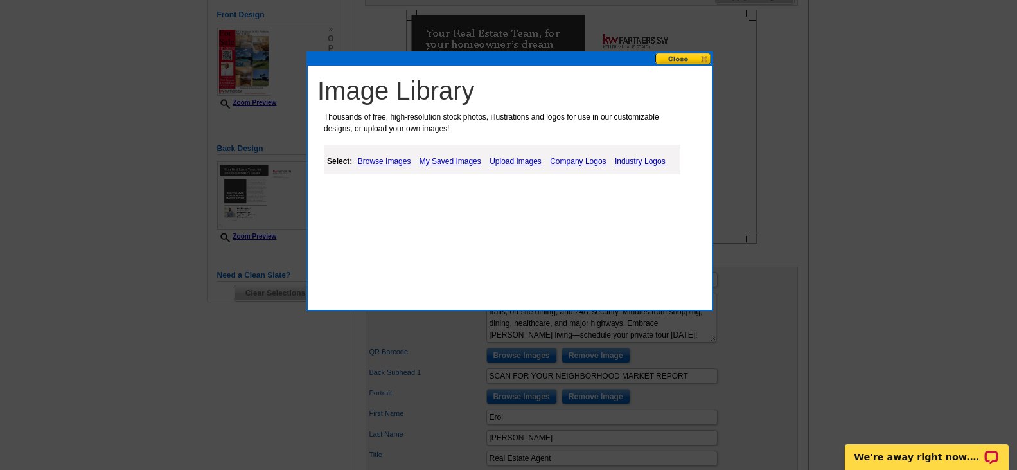
click at [390, 159] on link "Browse Images" at bounding box center [385, 161] width 60 height 15
click at [520, 161] on link "Upload Images" at bounding box center [517, 161] width 58 height 15
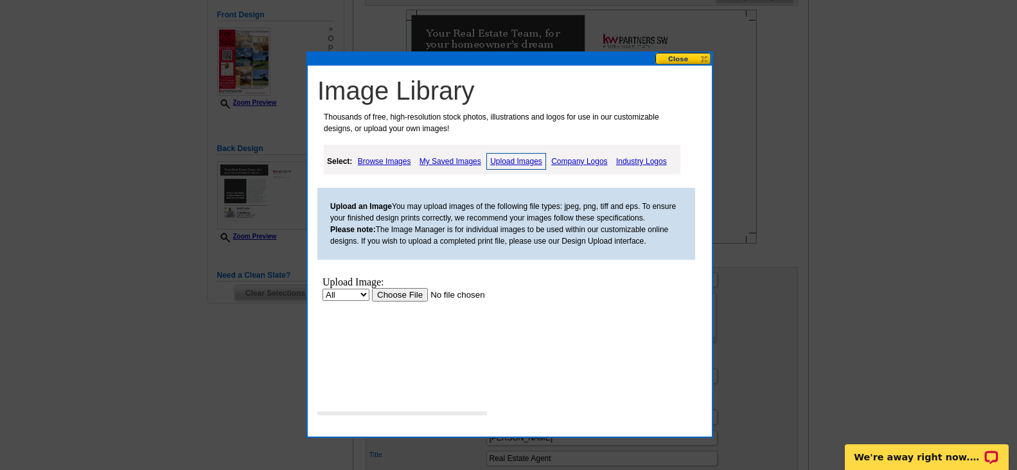
scroll to position [0, 0]
click at [398, 292] on input "file" at bounding box center [453, 294] width 163 height 13
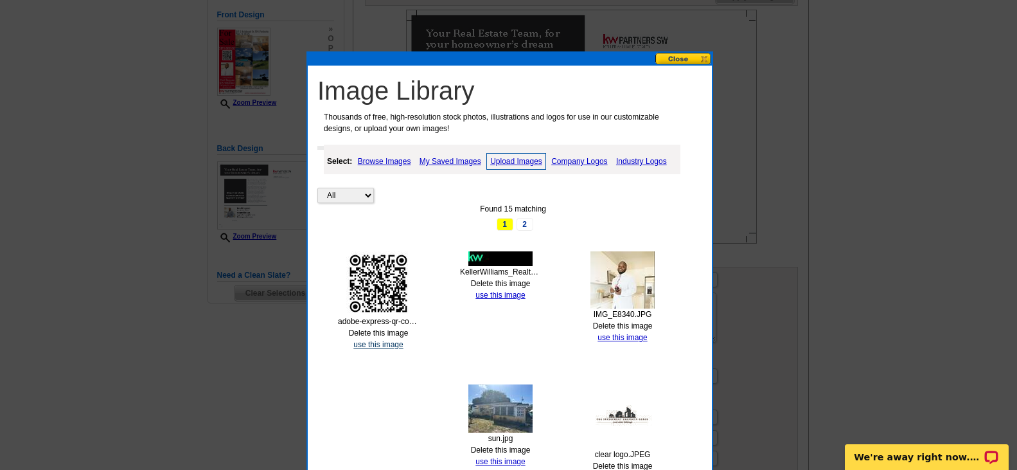
click at [371, 344] on link "use this image" at bounding box center [377, 344] width 49 height 9
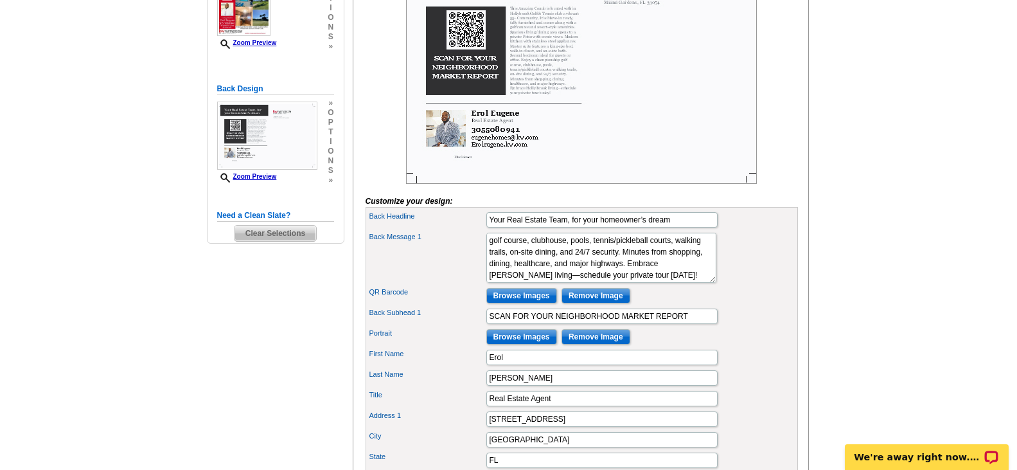
scroll to position [272, 0]
click at [680, 323] on input "SCAN FOR YOUR NEIGHBORHOOD MARKET REPORT" at bounding box center [601, 315] width 231 height 15
type input "SCAN TO VISIT PROPERTY"
click at [724, 285] on div "Back Message 1 I’ve been in the business for 10+ years, and I know how to read …" at bounding box center [581, 256] width 427 height 55
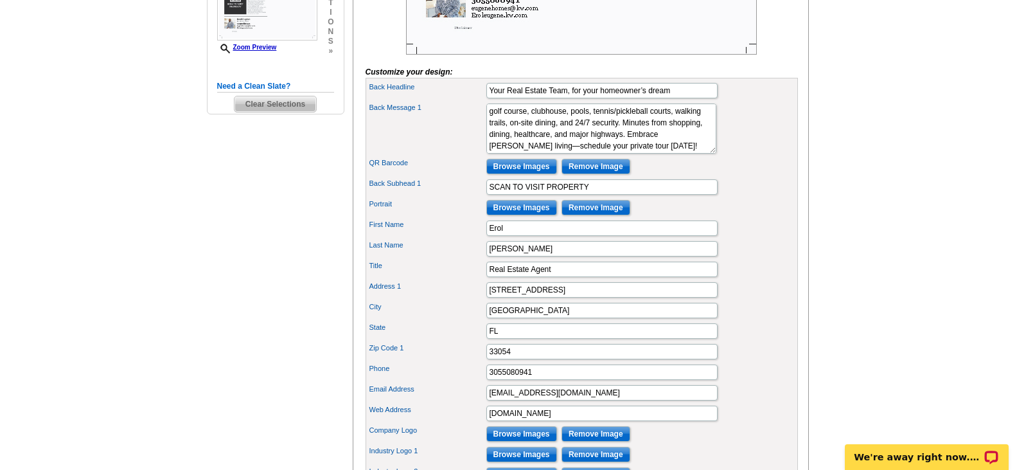
scroll to position [407, 0]
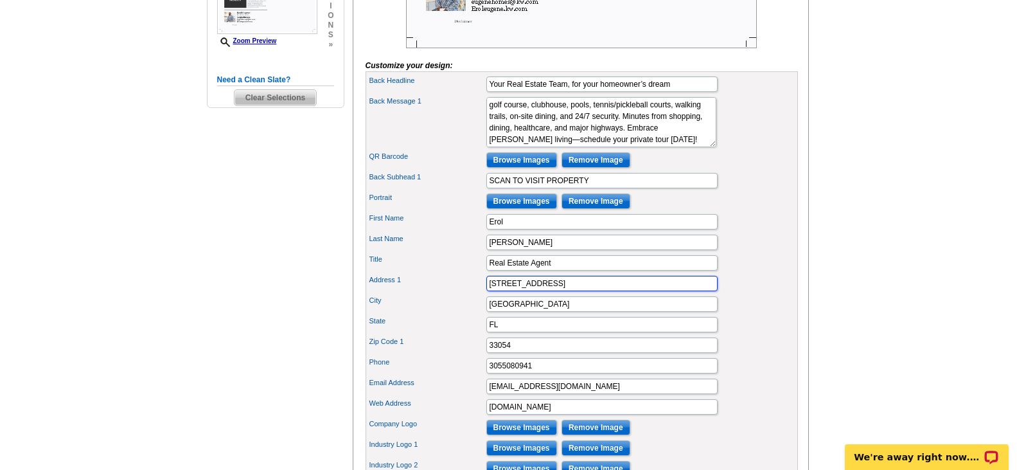
click at [557, 291] on input "[STREET_ADDRESS]" at bounding box center [601, 283] width 231 height 15
type input "3"
click at [560, 312] on input "[GEOGRAPHIC_DATA]" at bounding box center [601, 303] width 231 height 15
type input "M"
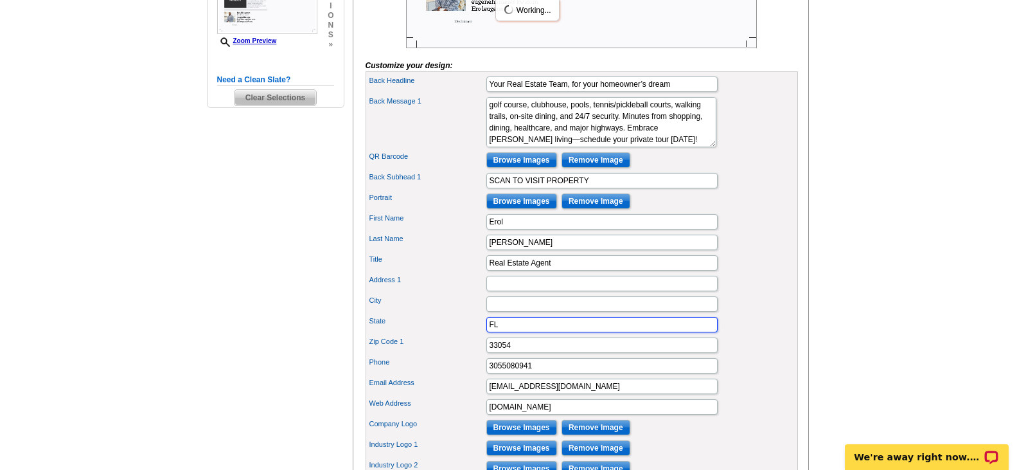
click at [563, 332] on input "FL" at bounding box center [601, 324] width 231 height 15
type input "F"
click at [573, 353] on input "33054" at bounding box center [601, 344] width 231 height 15
type input "3"
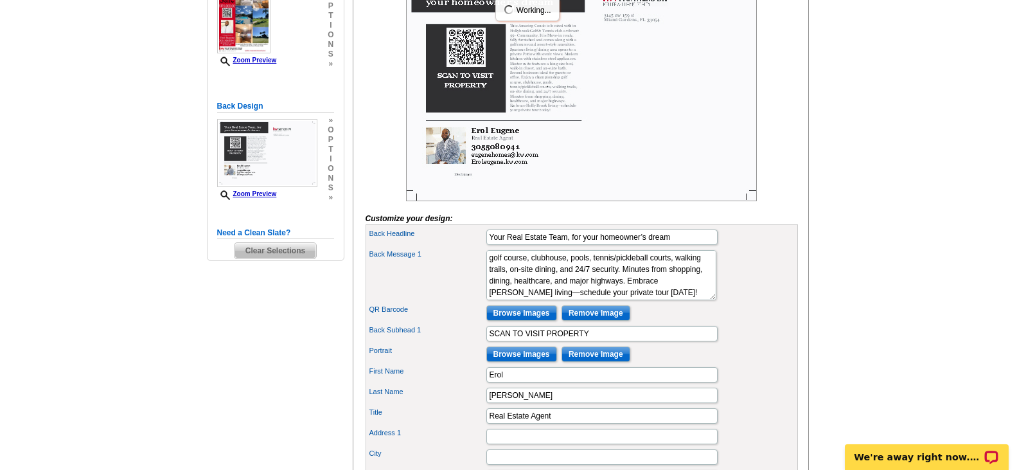
scroll to position [253, 0]
click at [867, 259] on main "Need Help? call 800-260-5887, chat with support, or have our designers make som…" at bounding box center [508, 299] width 1017 height 934
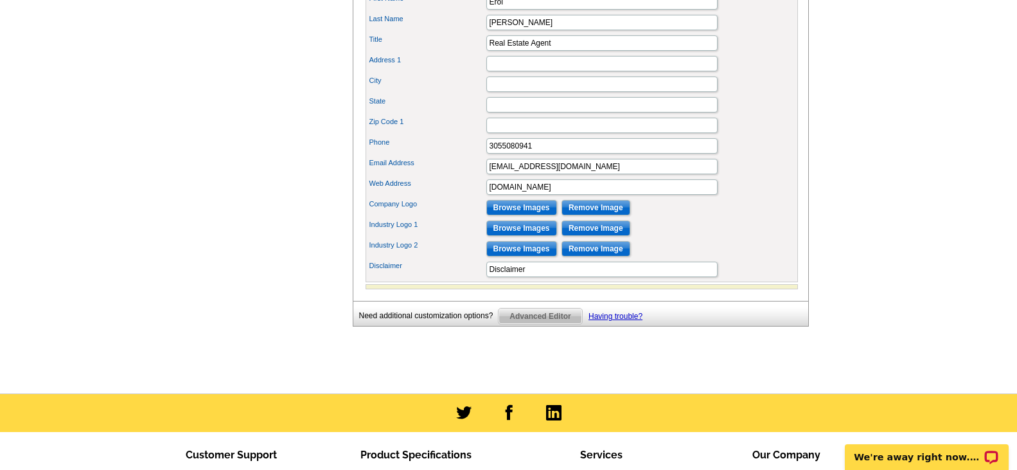
scroll to position [627, 0]
click at [673, 276] on input "Disclaimer" at bounding box center [601, 268] width 231 height 15
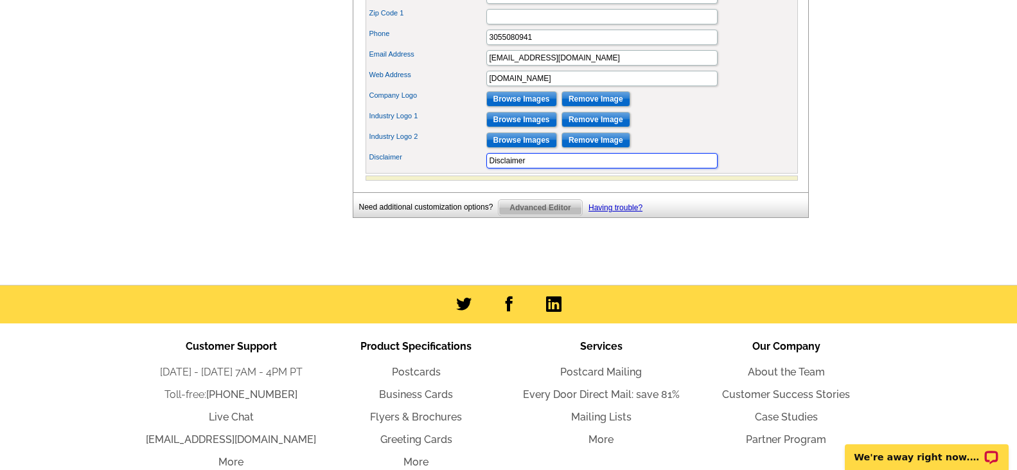
scroll to position [734, 0]
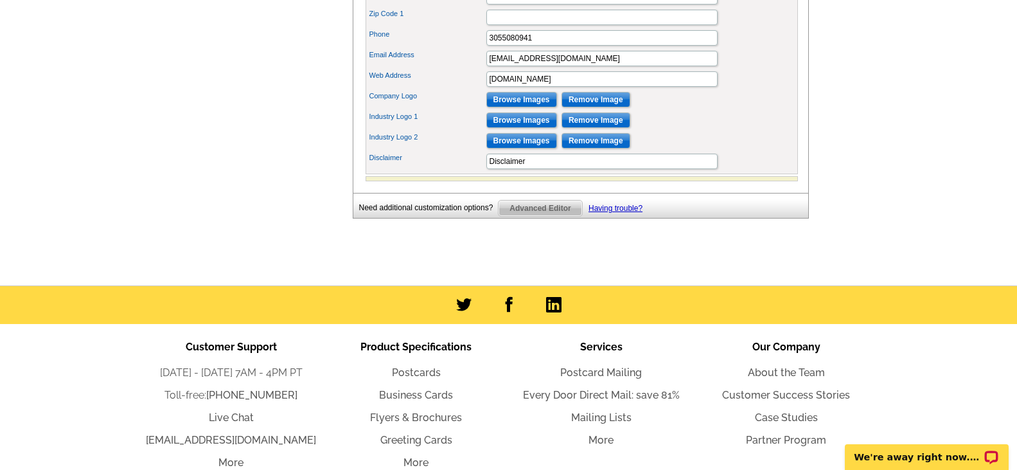
click at [740, 172] on div "Disclaimer Disclaimer" at bounding box center [581, 161] width 427 height 21
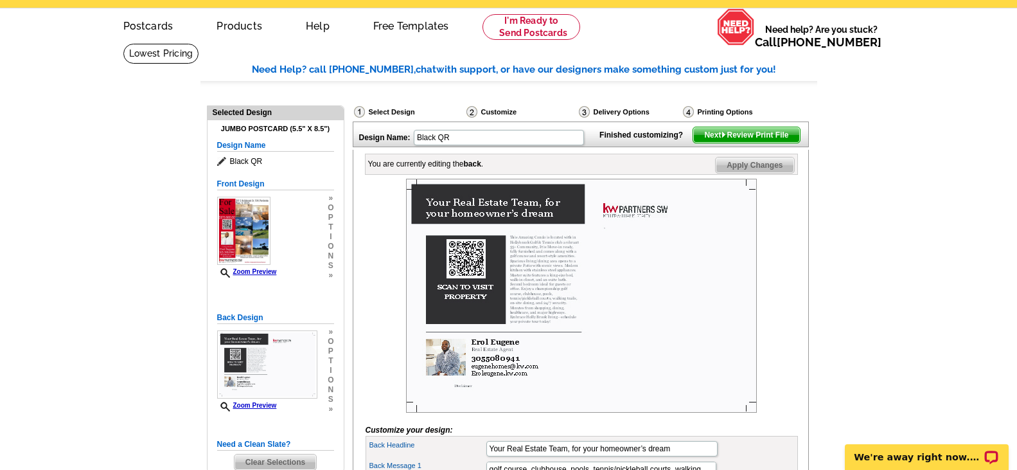
scroll to position [39, 0]
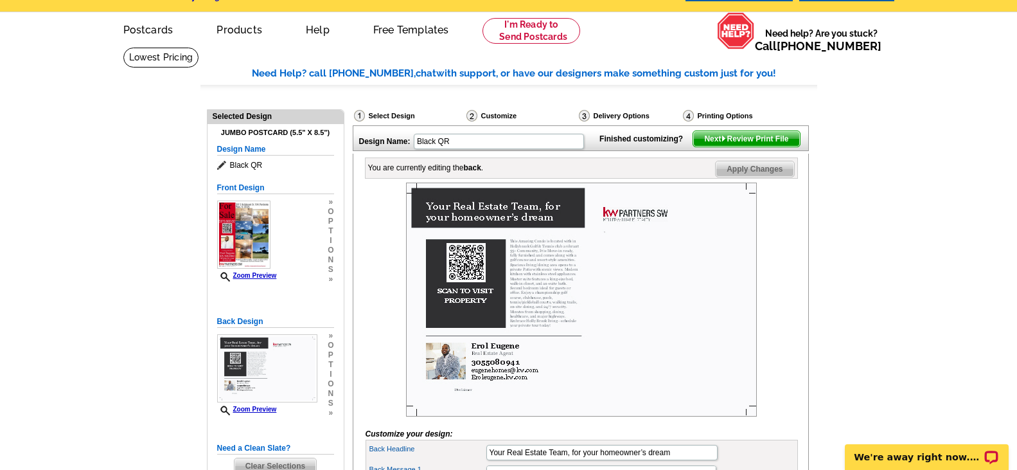
click at [738, 146] on span "Next Review Print File" at bounding box center [746, 138] width 106 height 15
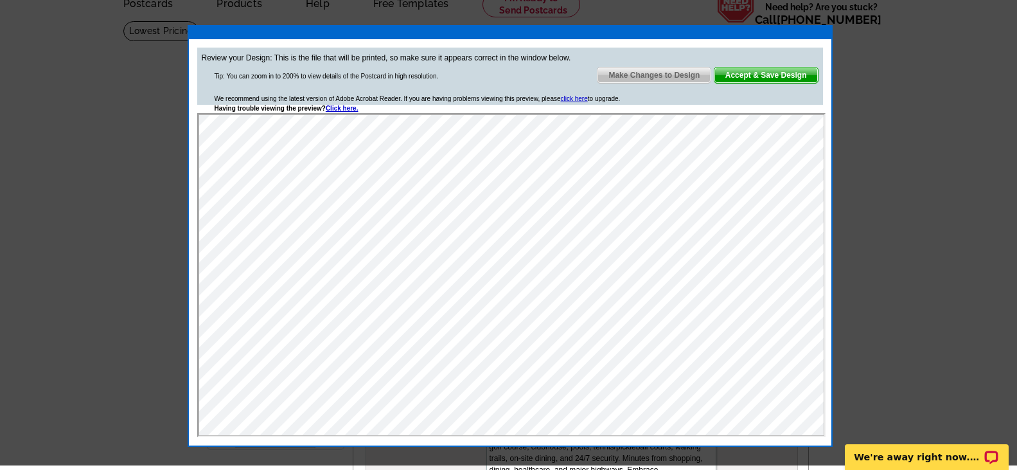
scroll to position [60, 0]
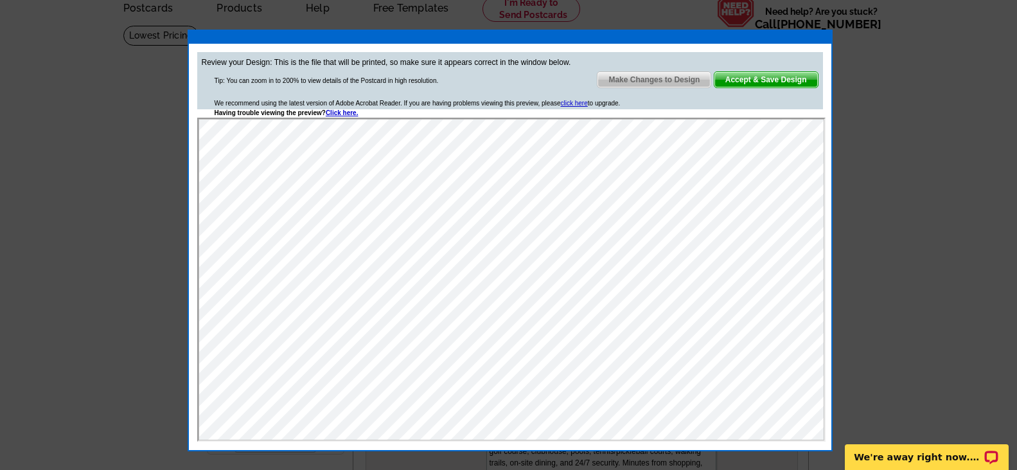
click at [672, 76] on span "Make Changes to Design" at bounding box center [654, 79] width 113 height 15
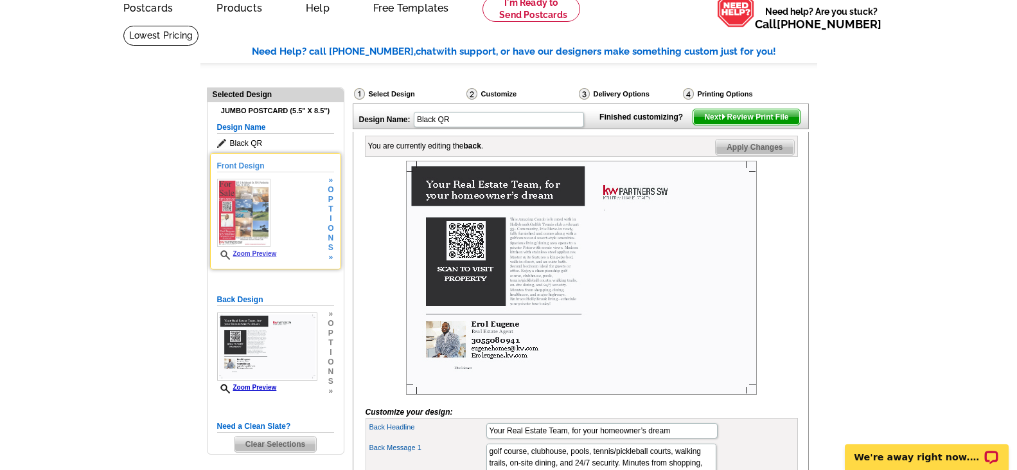
click at [288, 208] on div "Front Design Zoom Preview » o p t i o n s »" at bounding box center [275, 211] width 117 height 102
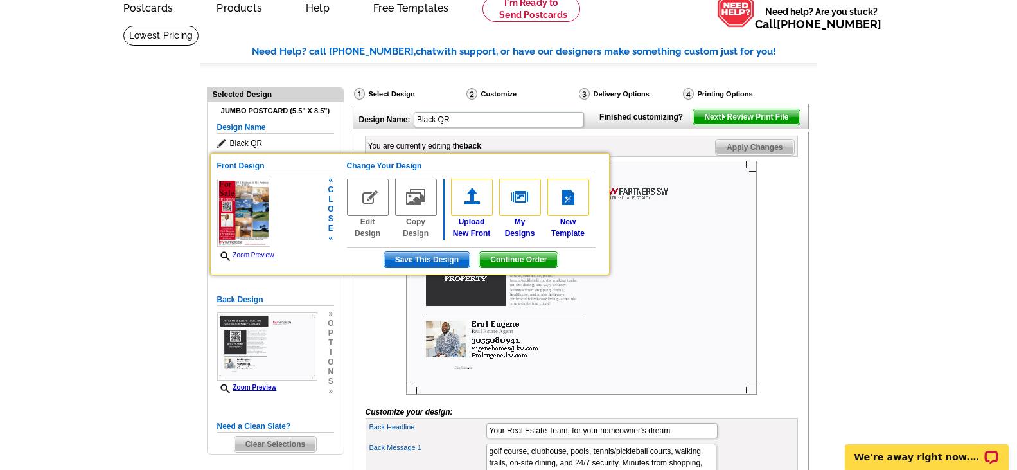
click at [288, 208] on div "Front Design Zoom Preview « c l o s e «" at bounding box center [275, 210] width 117 height 101
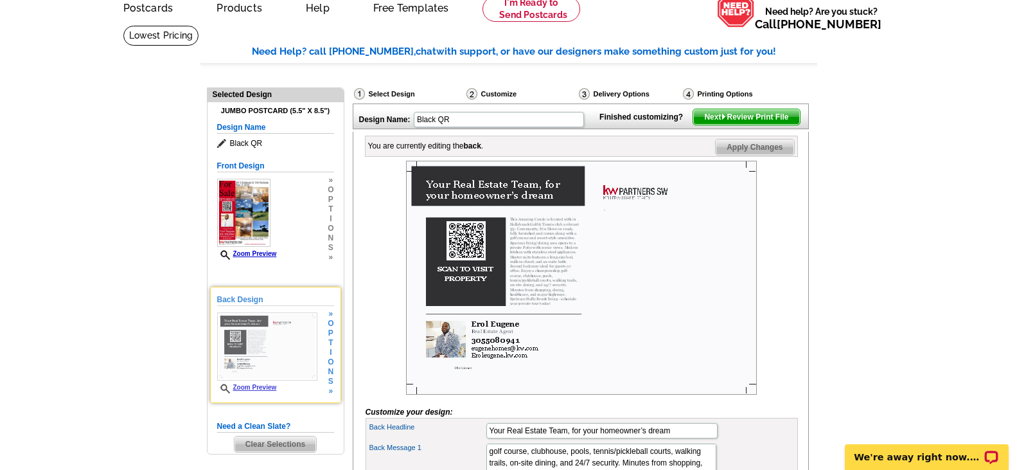
click at [300, 355] on img at bounding box center [267, 346] width 100 height 68
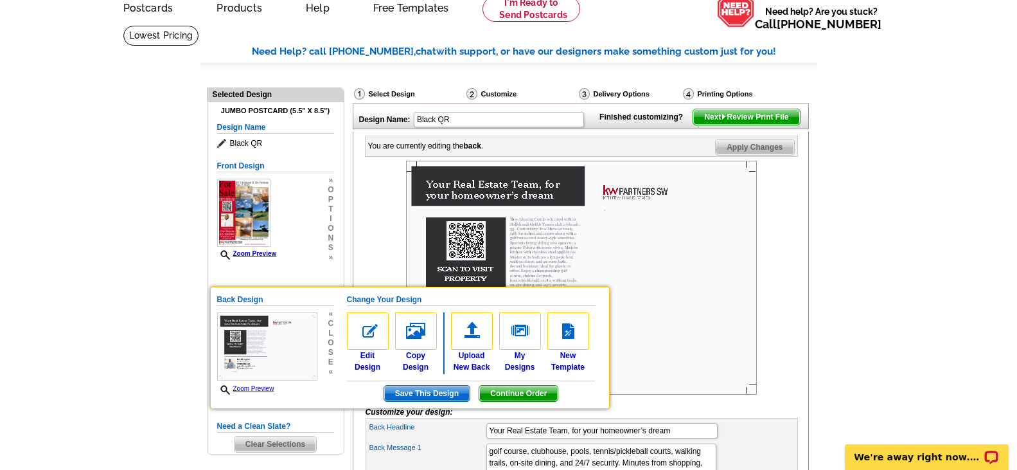
click at [720, 319] on img at bounding box center [581, 278] width 351 height 234
click at [785, 339] on div at bounding box center [582, 278] width 432 height 234
click at [438, 400] on span "Save This Design" at bounding box center [426, 393] width 85 height 15
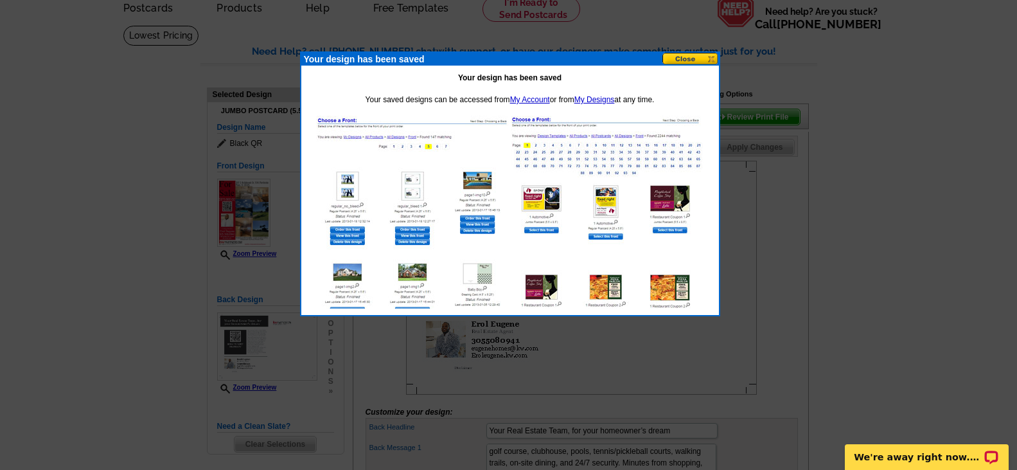
click at [702, 57] on button at bounding box center [690, 59] width 57 height 12
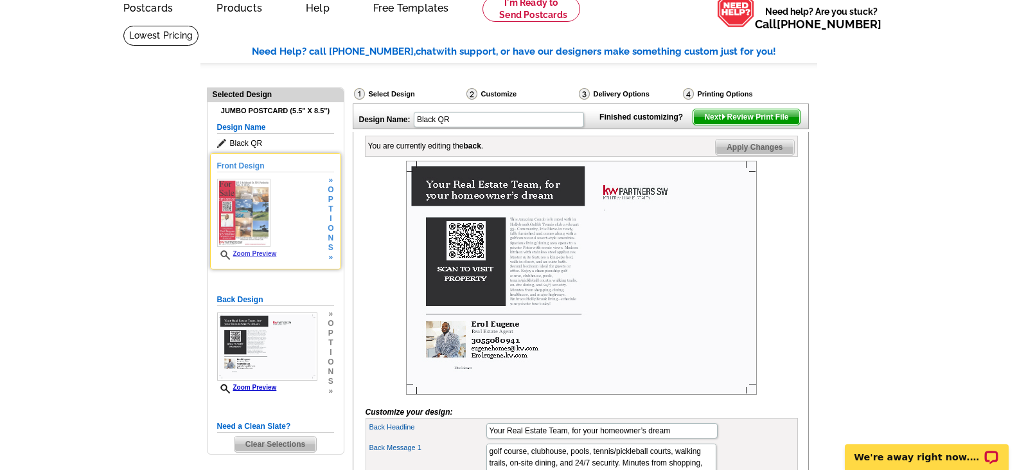
click at [271, 218] on div "Zoom Preview" at bounding box center [247, 219] width 60 height 81
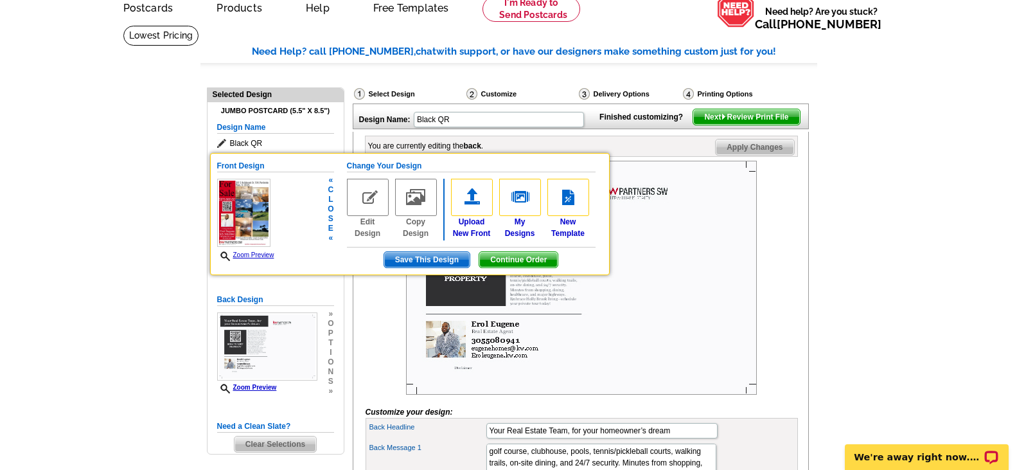
click at [393, 257] on span "Save This Design" at bounding box center [426, 259] width 85 height 15
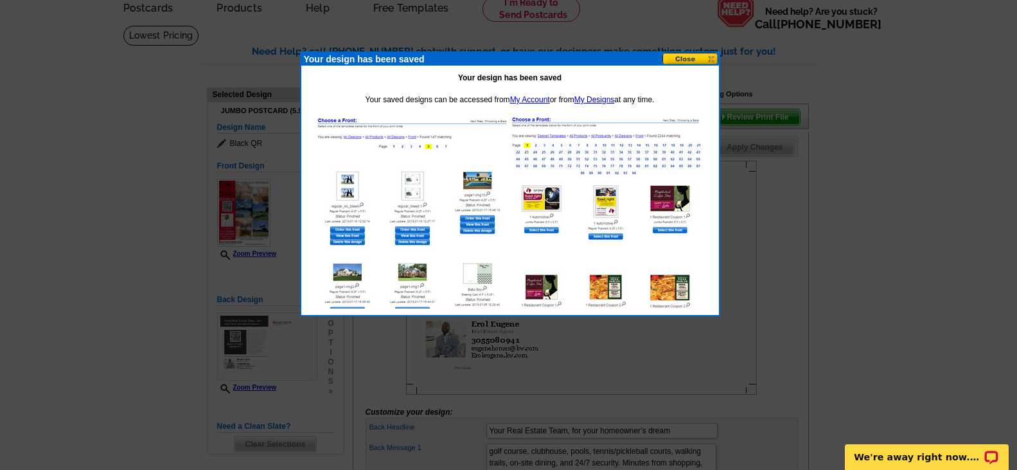
click at [675, 58] on button at bounding box center [690, 59] width 57 height 12
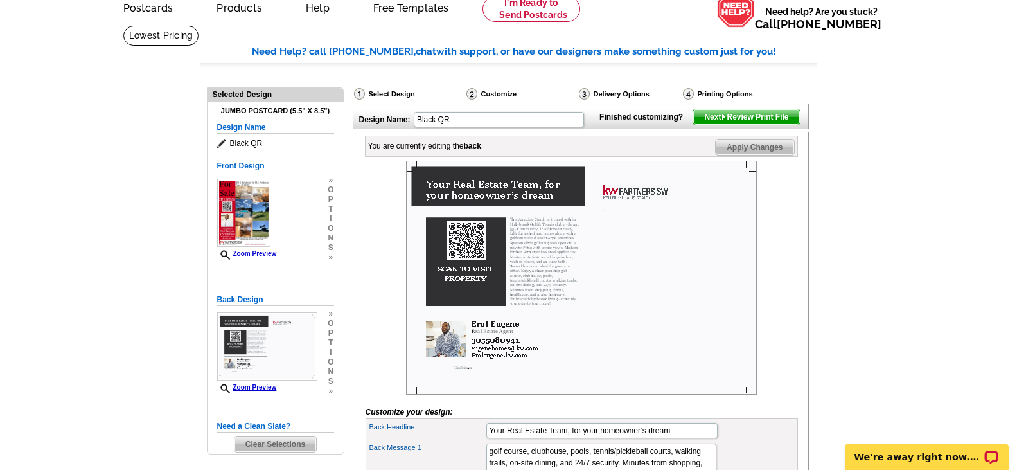
click at [694, 348] on img at bounding box center [581, 278] width 351 height 234
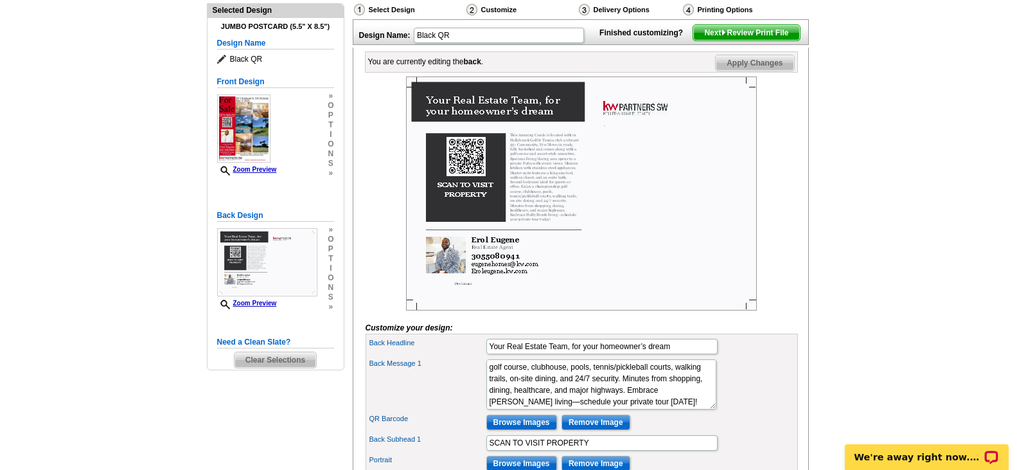
scroll to position [144, 0]
click at [755, 41] on span "Next Review Print File" at bounding box center [746, 33] width 106 height 15
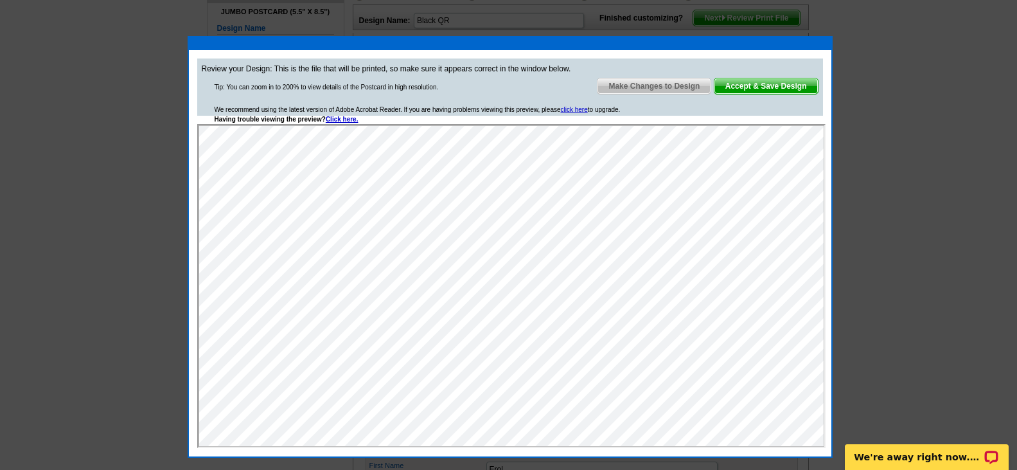
scroll to position [160, 0]
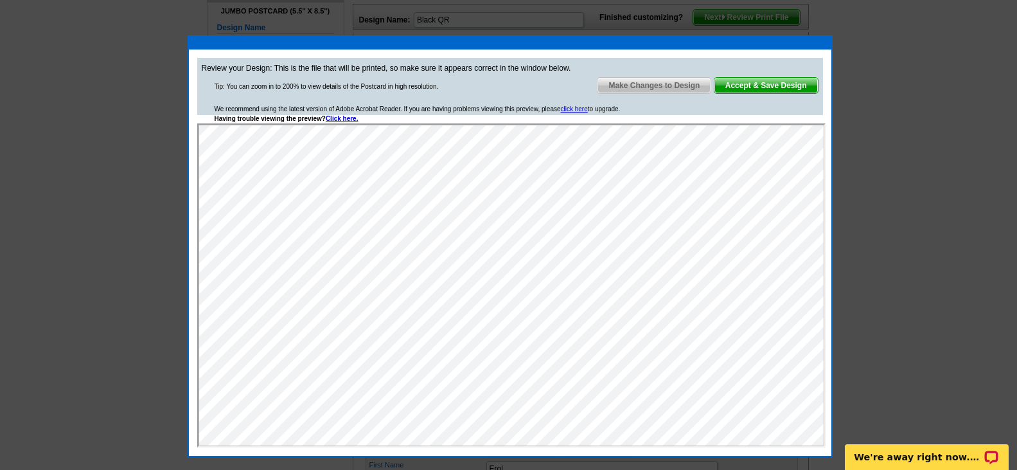
click at [784, 88] on span "Accept & Save Design" at bounding box center [765, 85] width 103 height 15
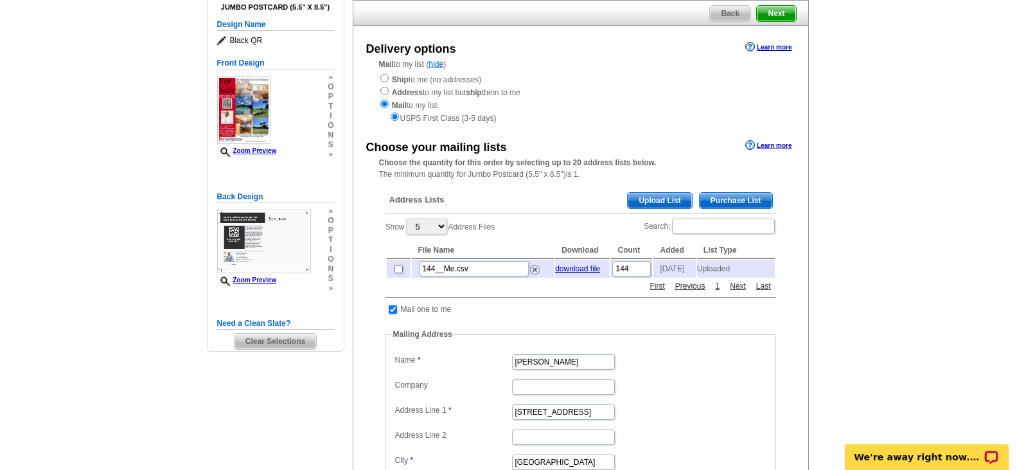
scroll to position [113, 0]
